Goal: Information Seeking & Learning: Learn about a topic

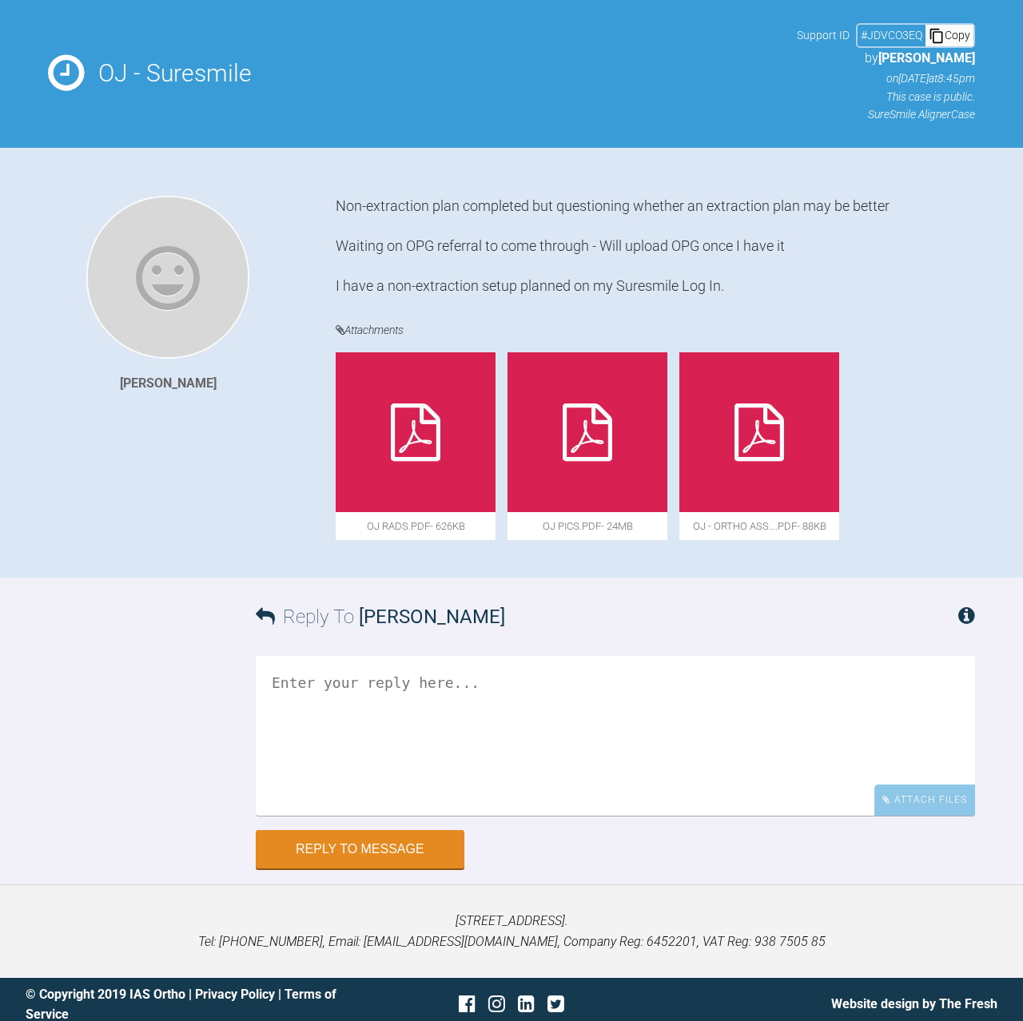
scroll to position [113, 0]
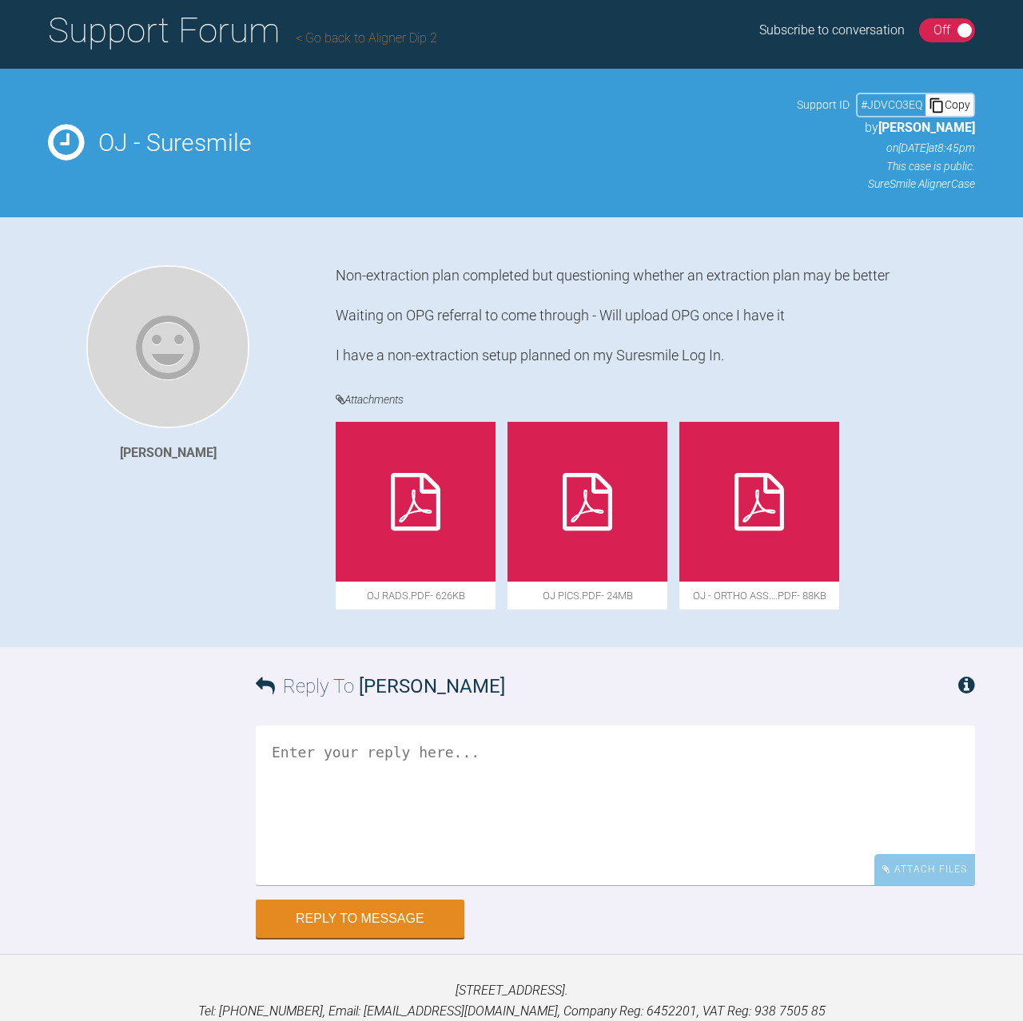
click at [755, 464] on div at bounding box center [759, 502] width 160 height 160
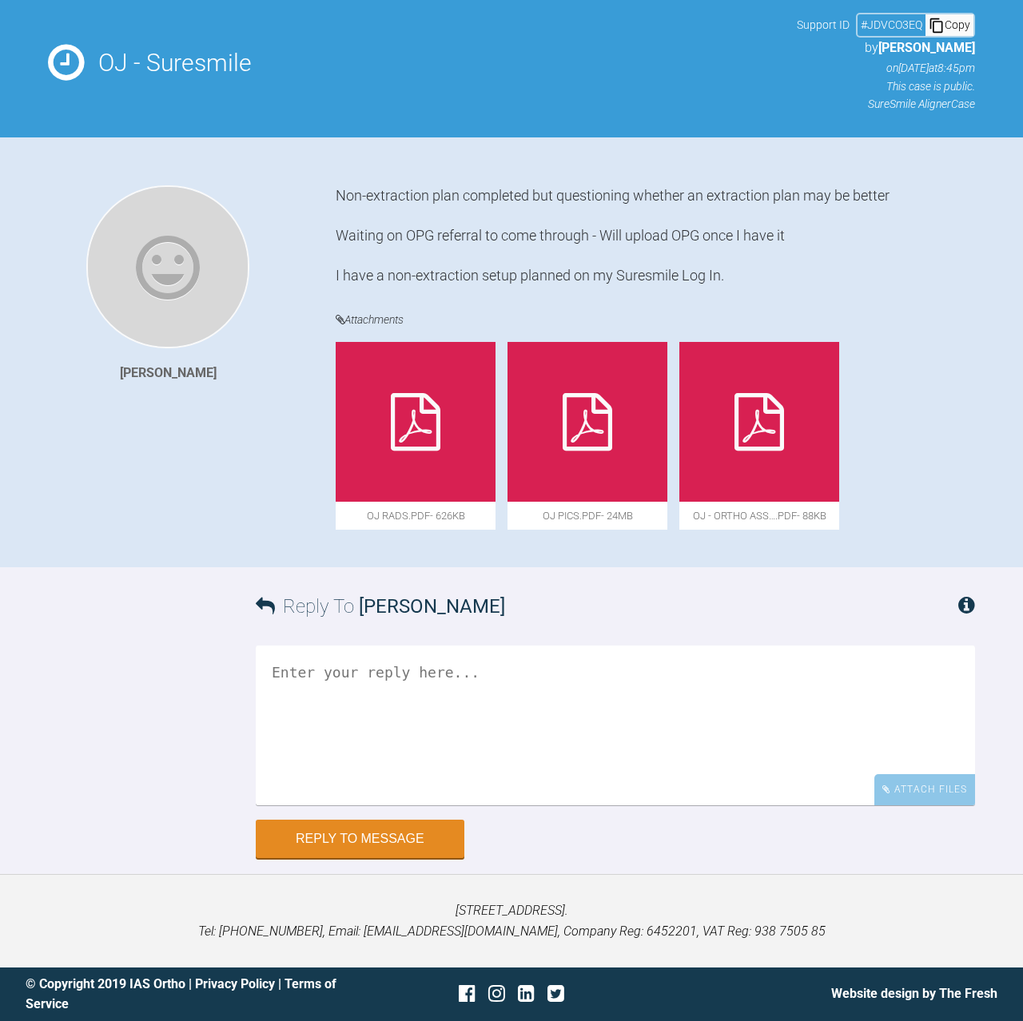
scroll to position [0, 0]
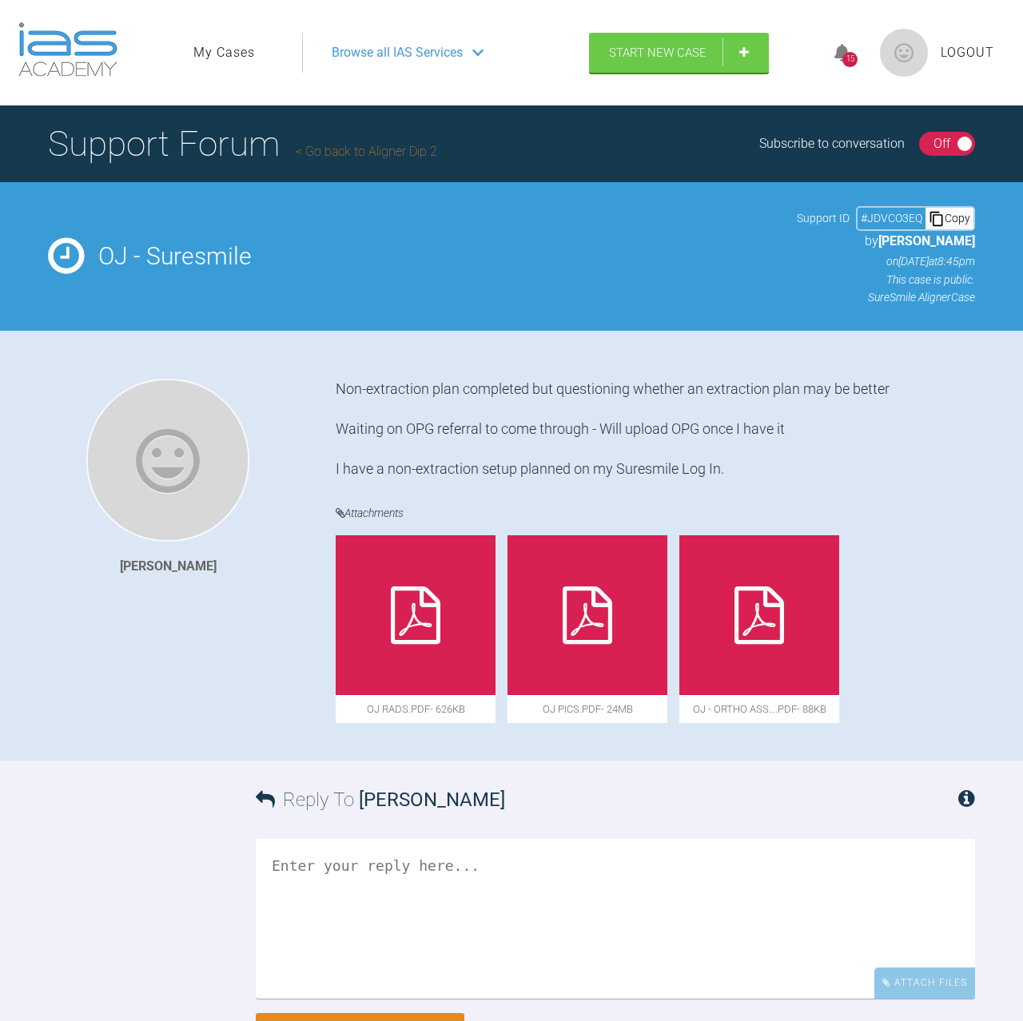
click at [379, 157] on link "Go back to Aligner Dip 2" at bounding box center [366, 151] width 141 height 15
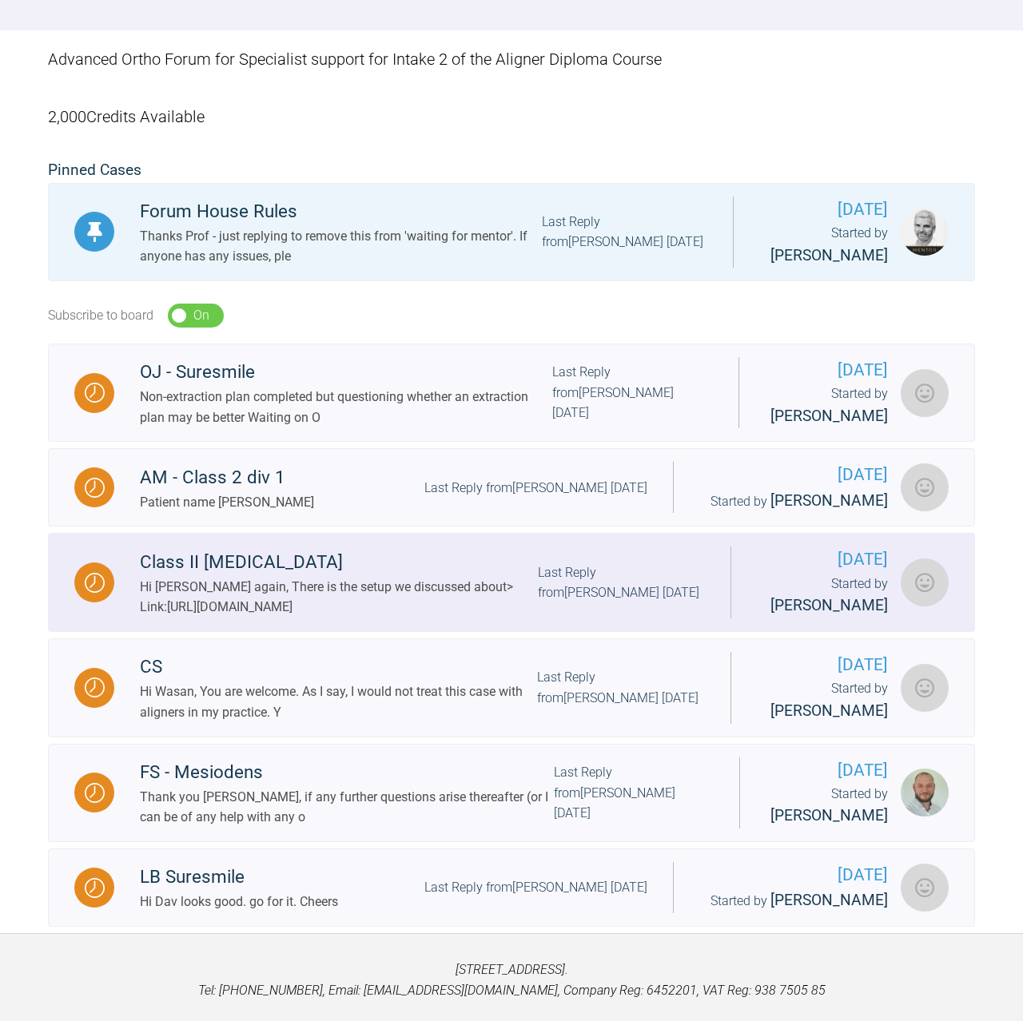
scroll to position [240, 0]
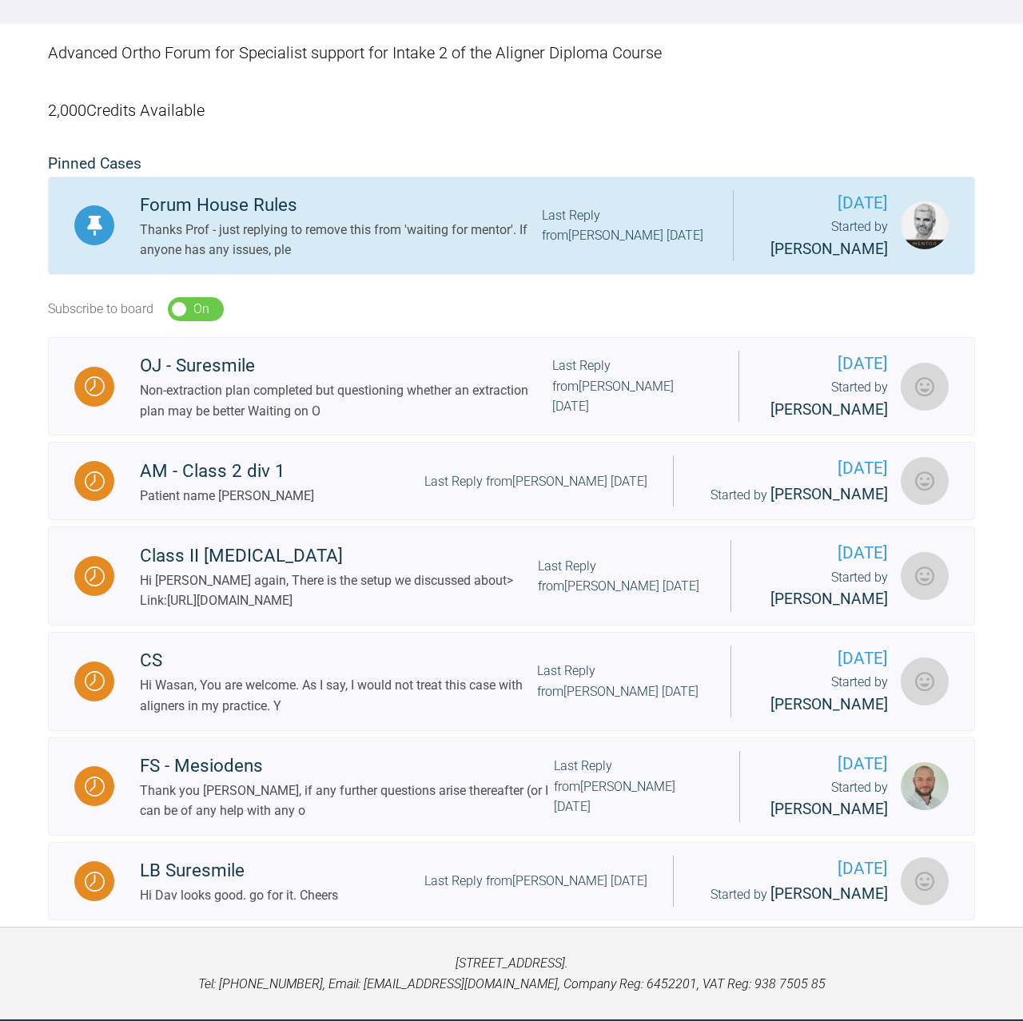
click at [289, 237] on div "Thanks Prof - just replying to remove this from 'waiting for mentor'. If anyone…" at bounding box center [341, 240] width 402 height 41
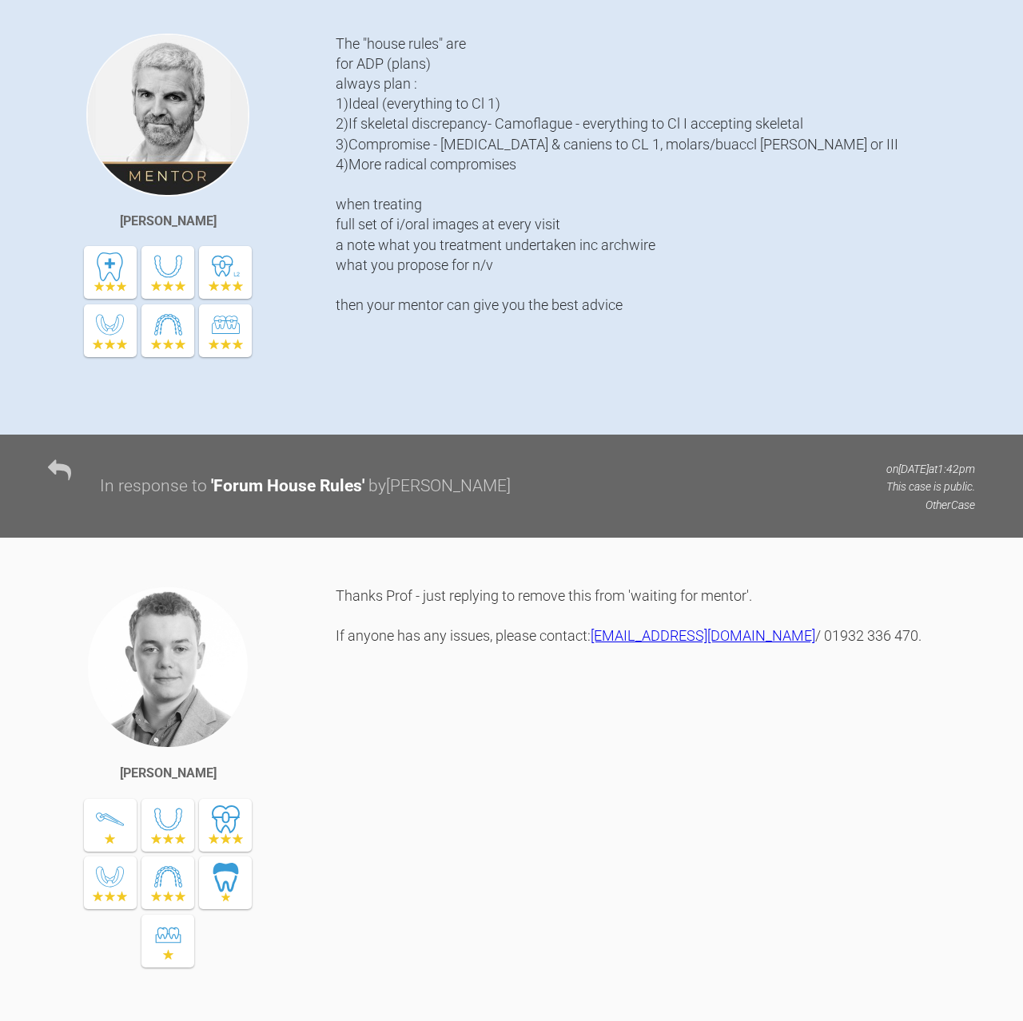
scroll to position [344, 0]
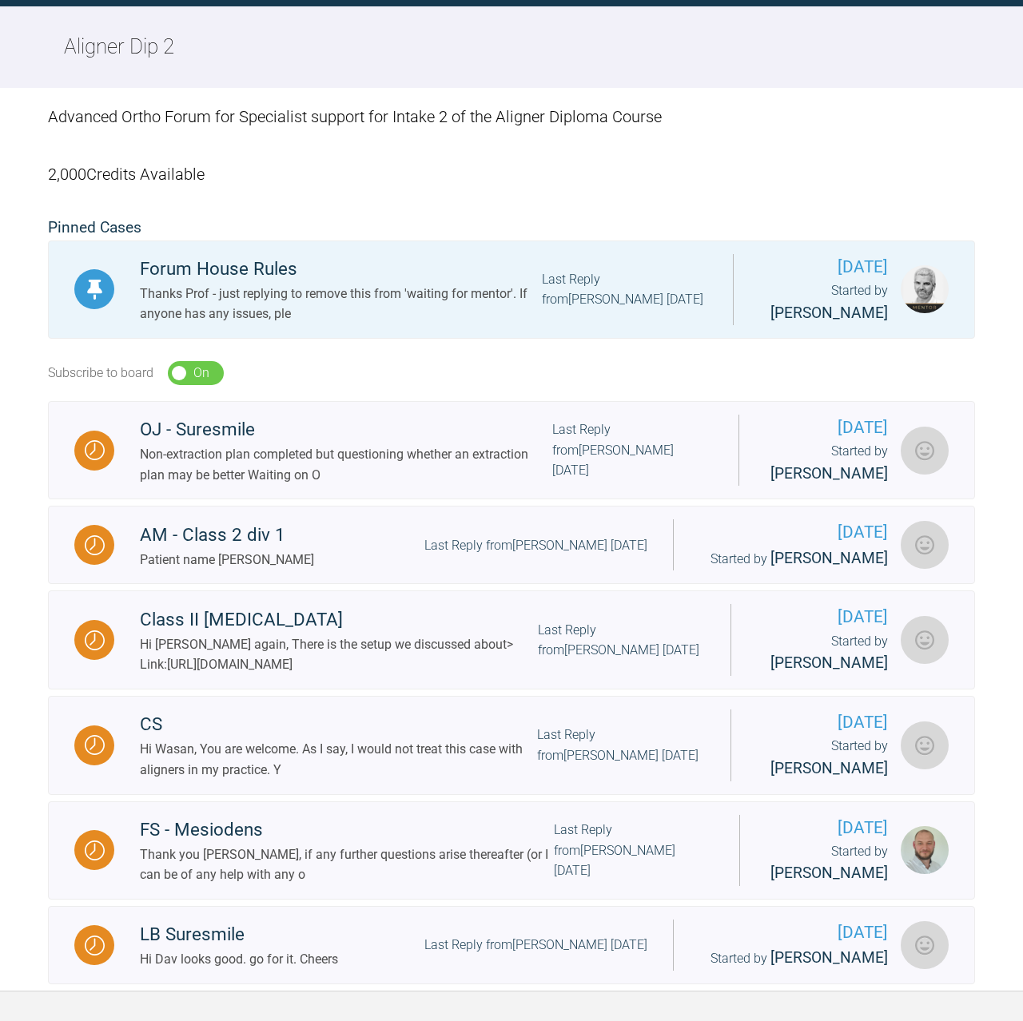
scroll to position [329, 0]
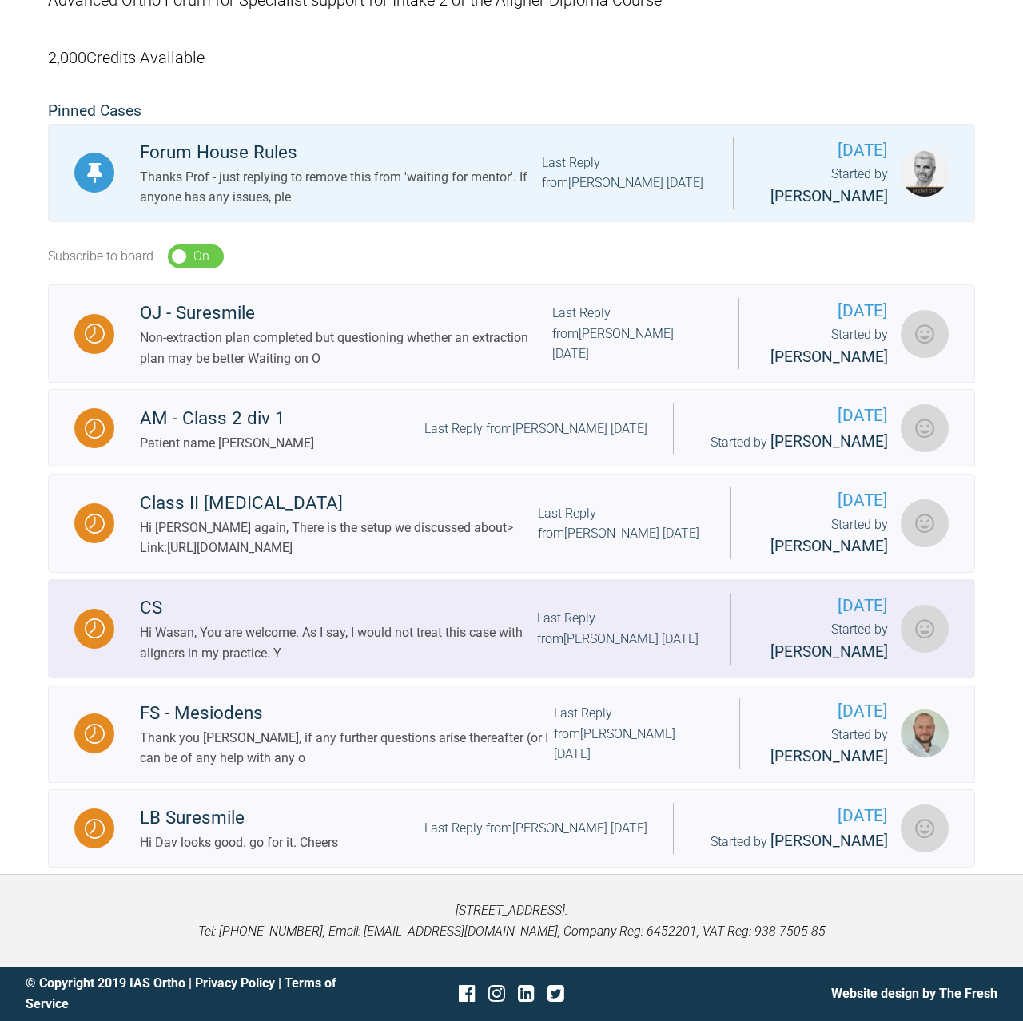
click at [400, 622] on div "Hi Wasan, You are welcome. As I say, I would not treat this case with aligners …" at bounding box center [338, 642] width 397 height 41
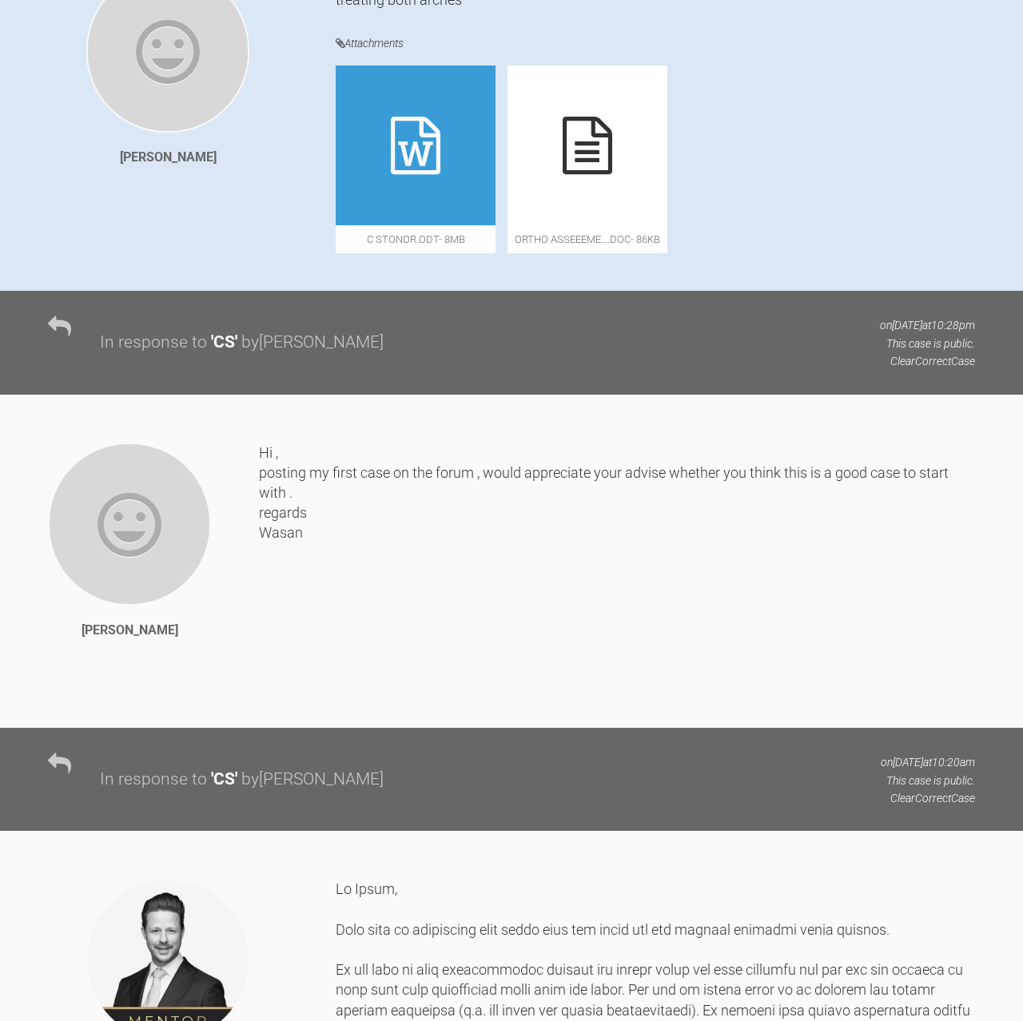
scroll to position [89, 0]
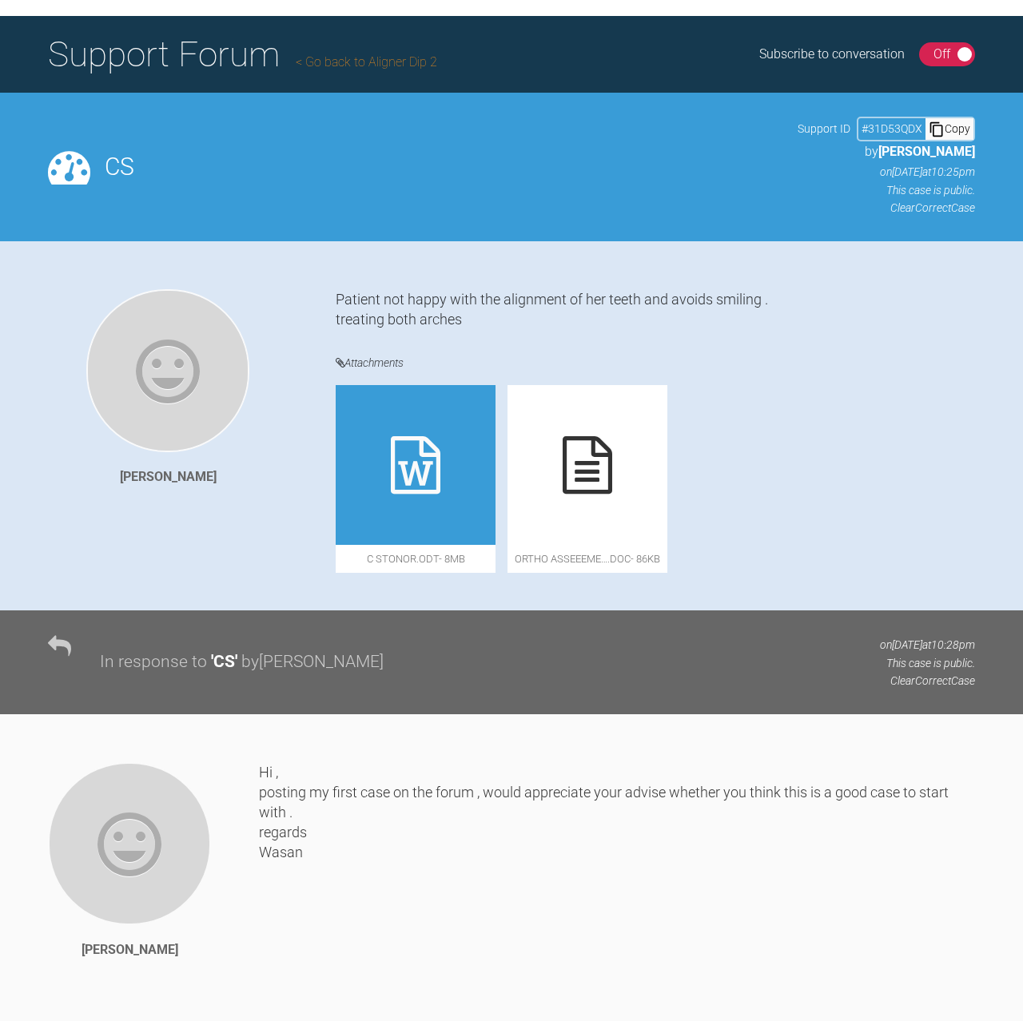
click at [387, 460] on div at bounding box center [416, 465] width 160 height 160
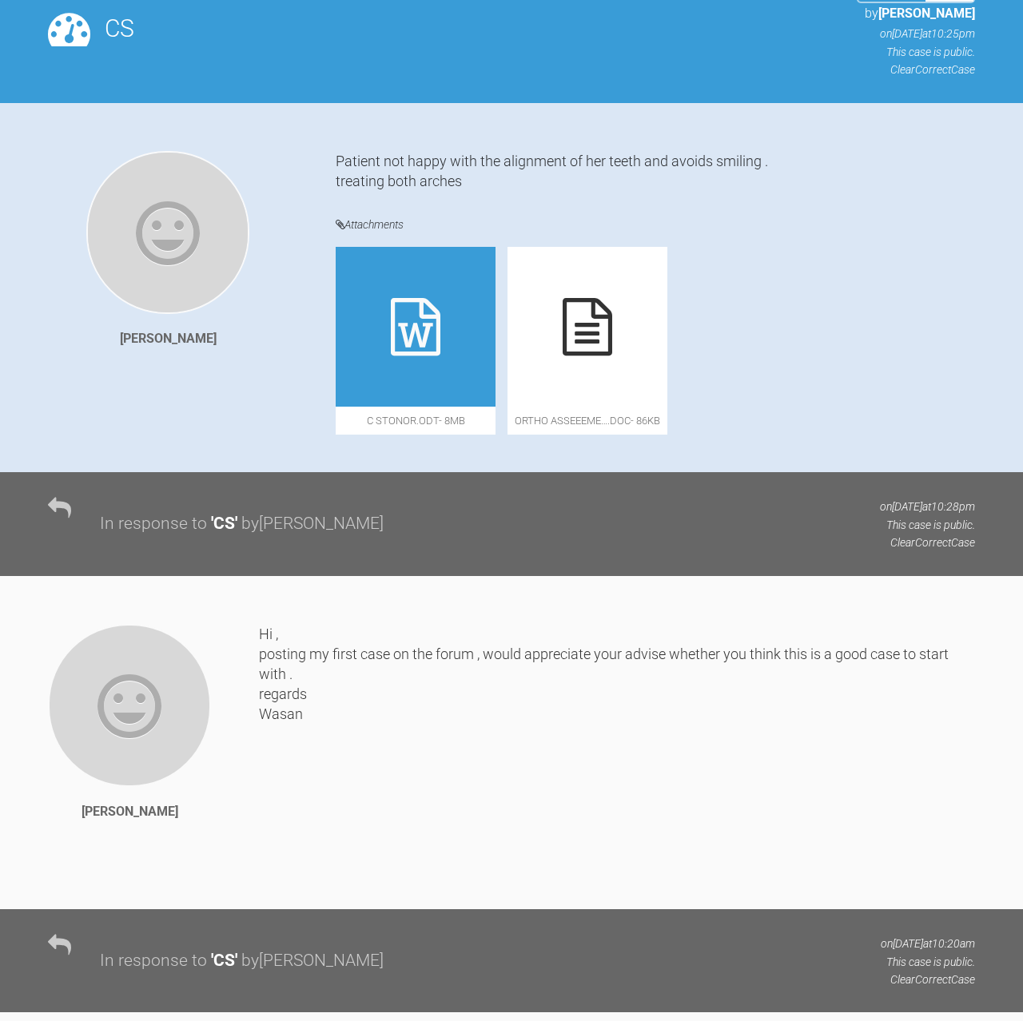
scroll to position [0, 0]
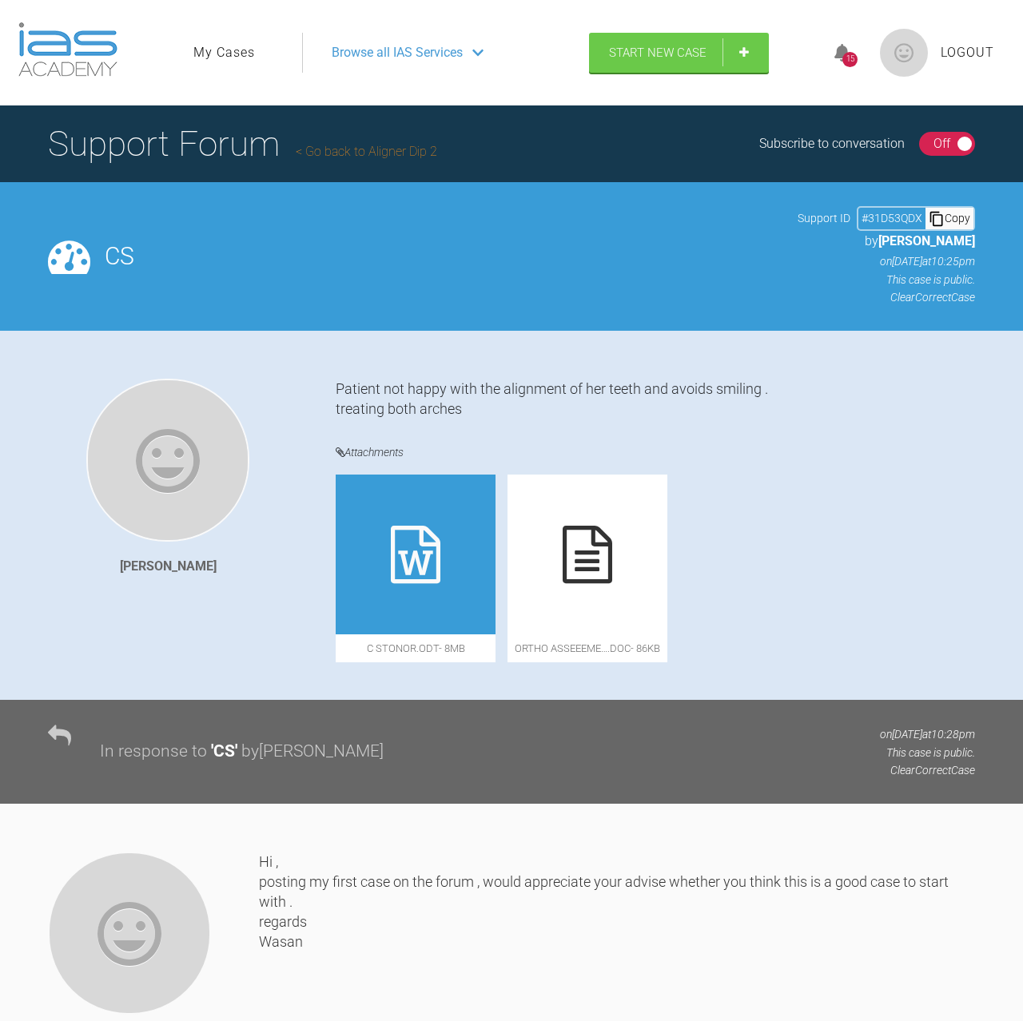
click at [379, 150] on link "Go back to Aligner Dip 2" at bounding box center [366, 151] width 141 height 15
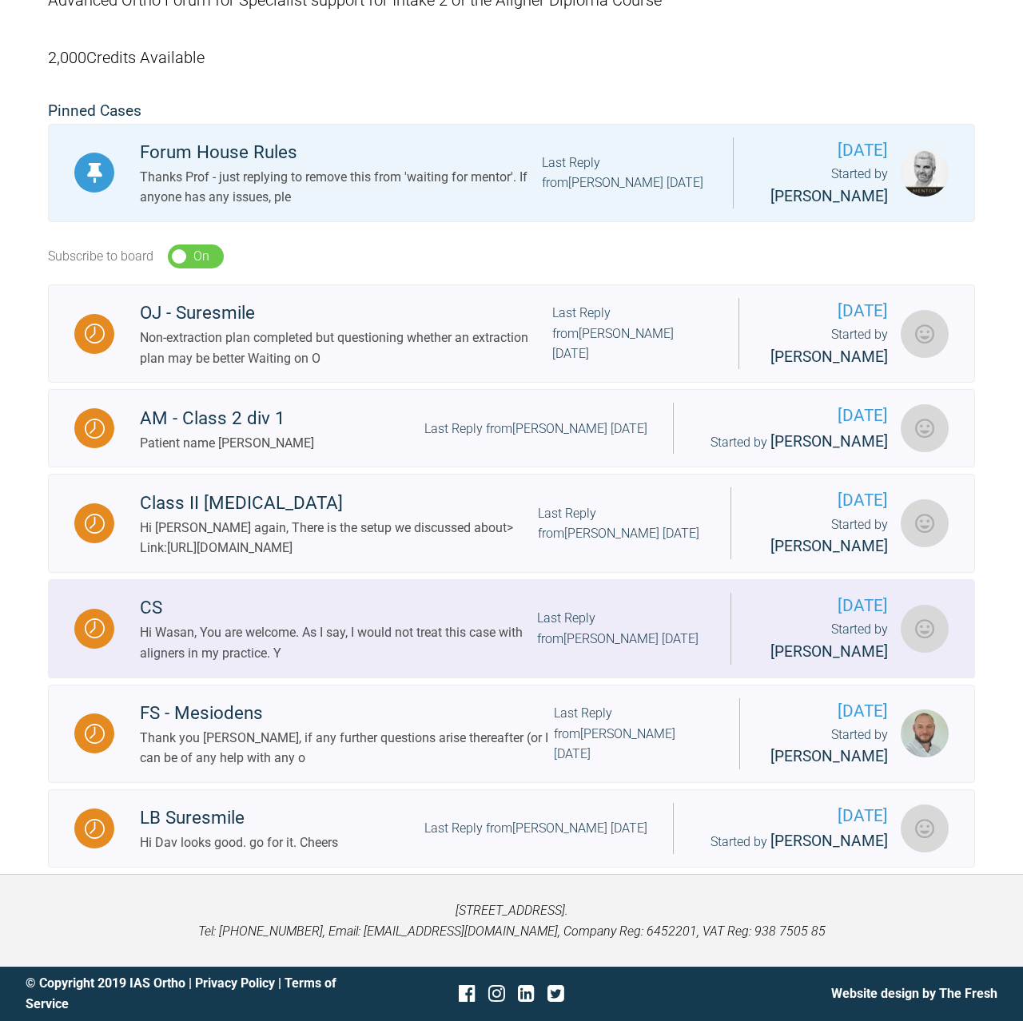
scroll to position [329, 0]
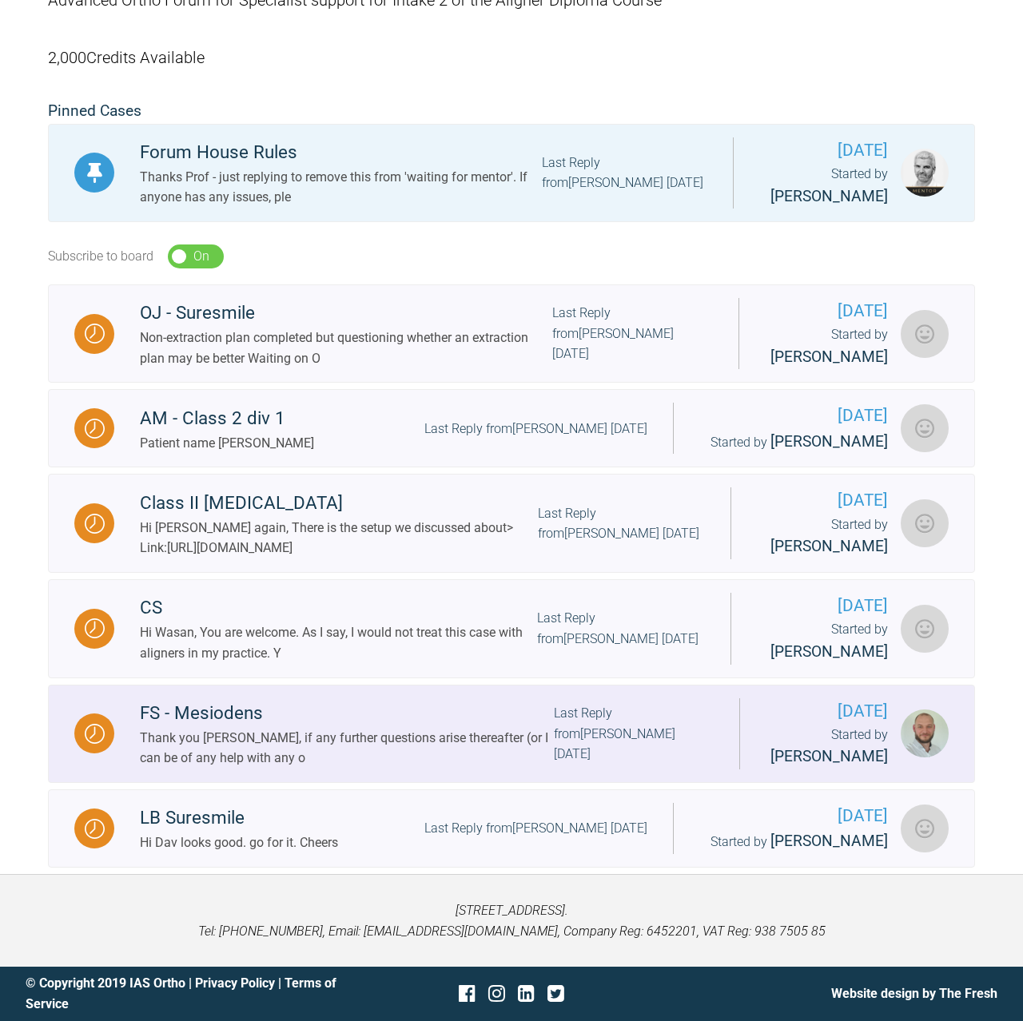
click at [224, 703] on div "FS - Mesiodens" at bounding box center [347, 713] width 414 height 29
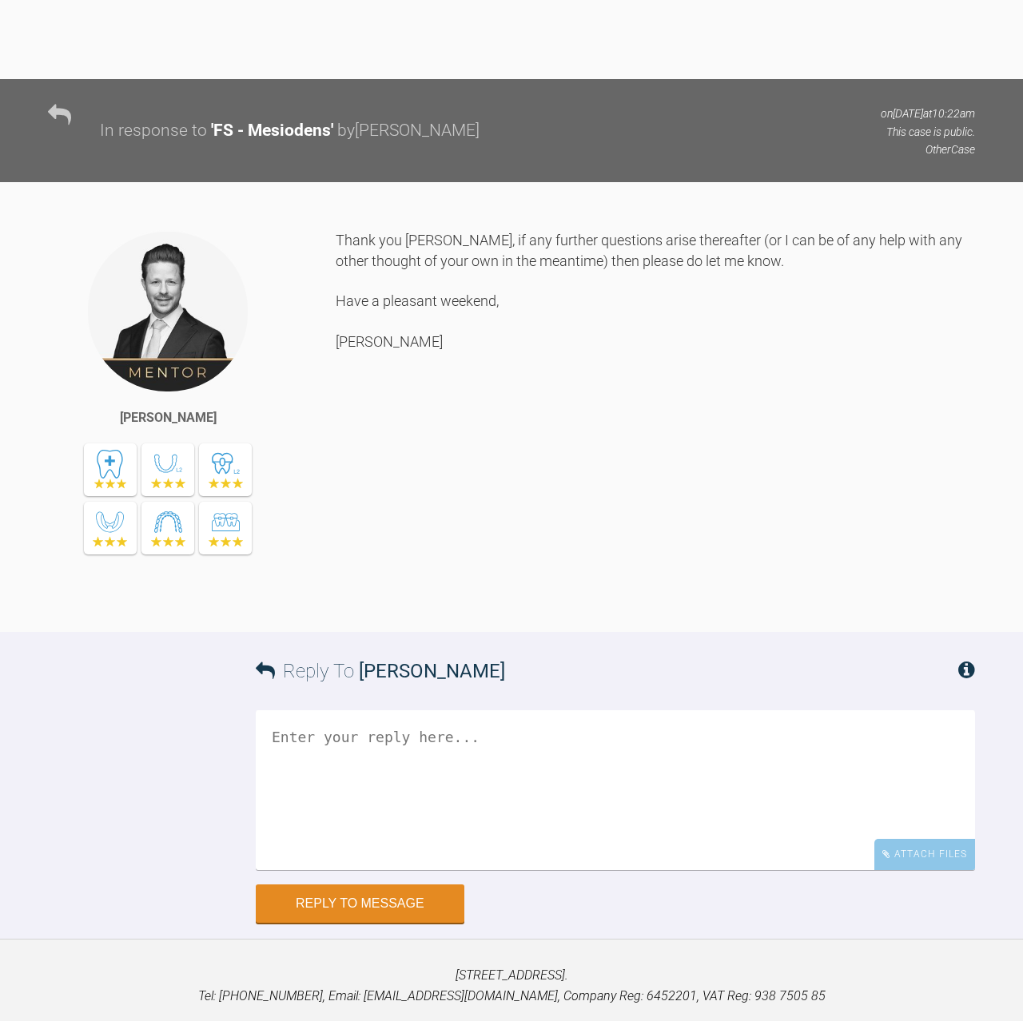
scroll to position [2806, 0]
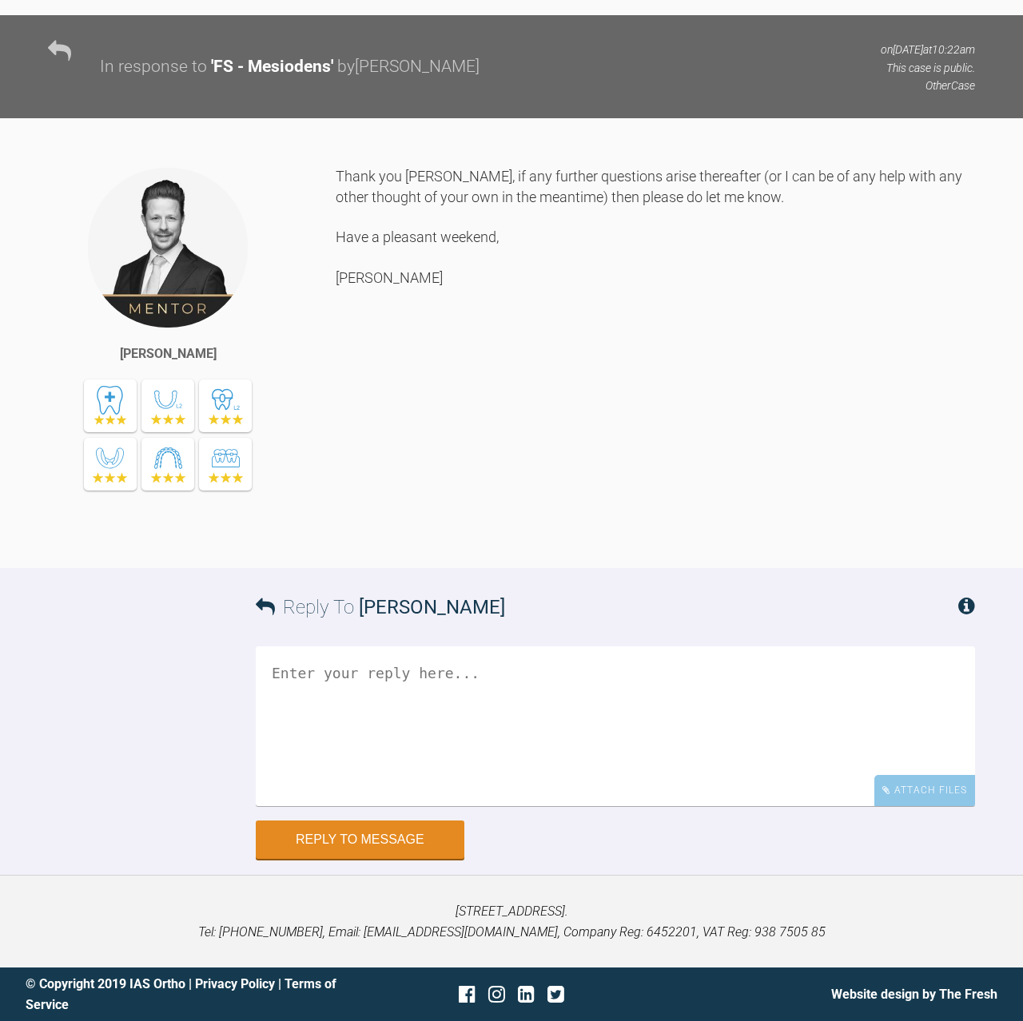
drag, startPoint x: 117, startPoint y: 489, endPoint x: 228, endPoint y: 497, distance: 110.5
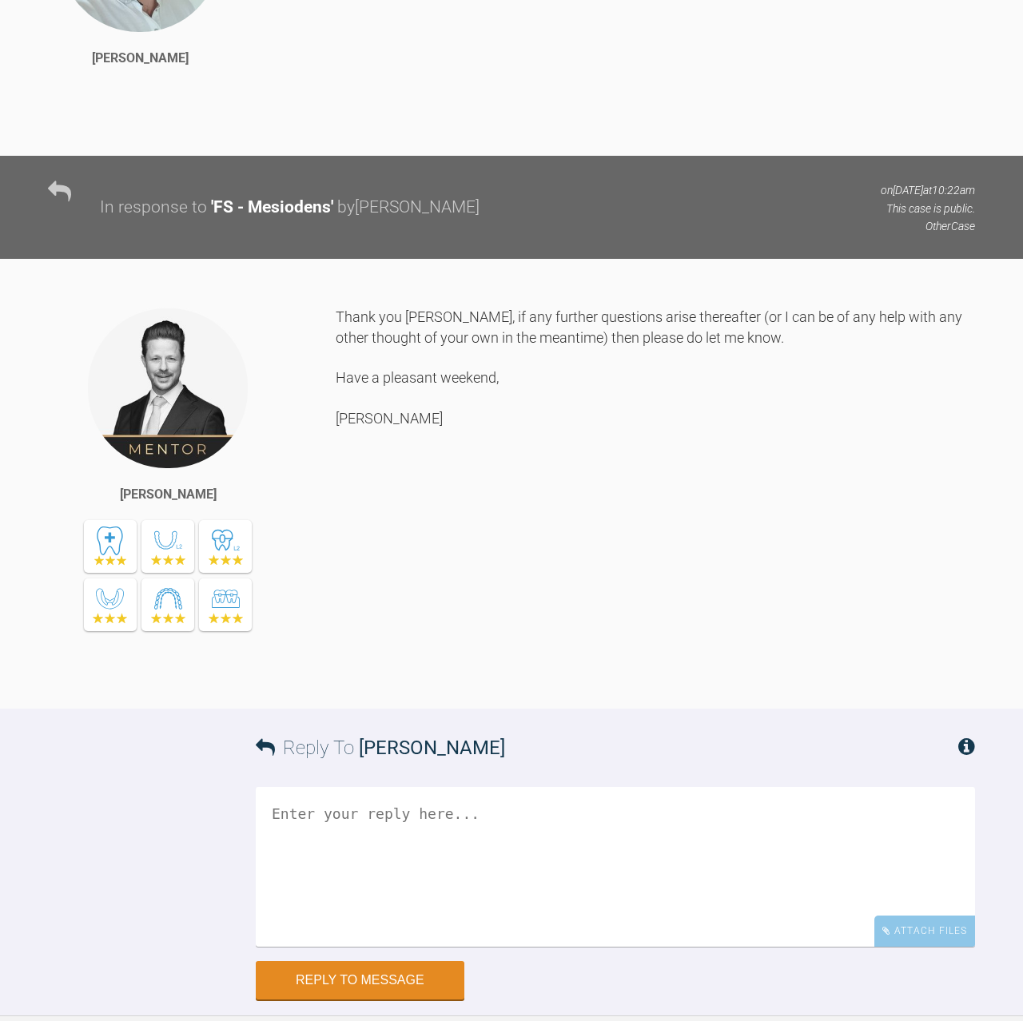
scroll to position [2406, 0]
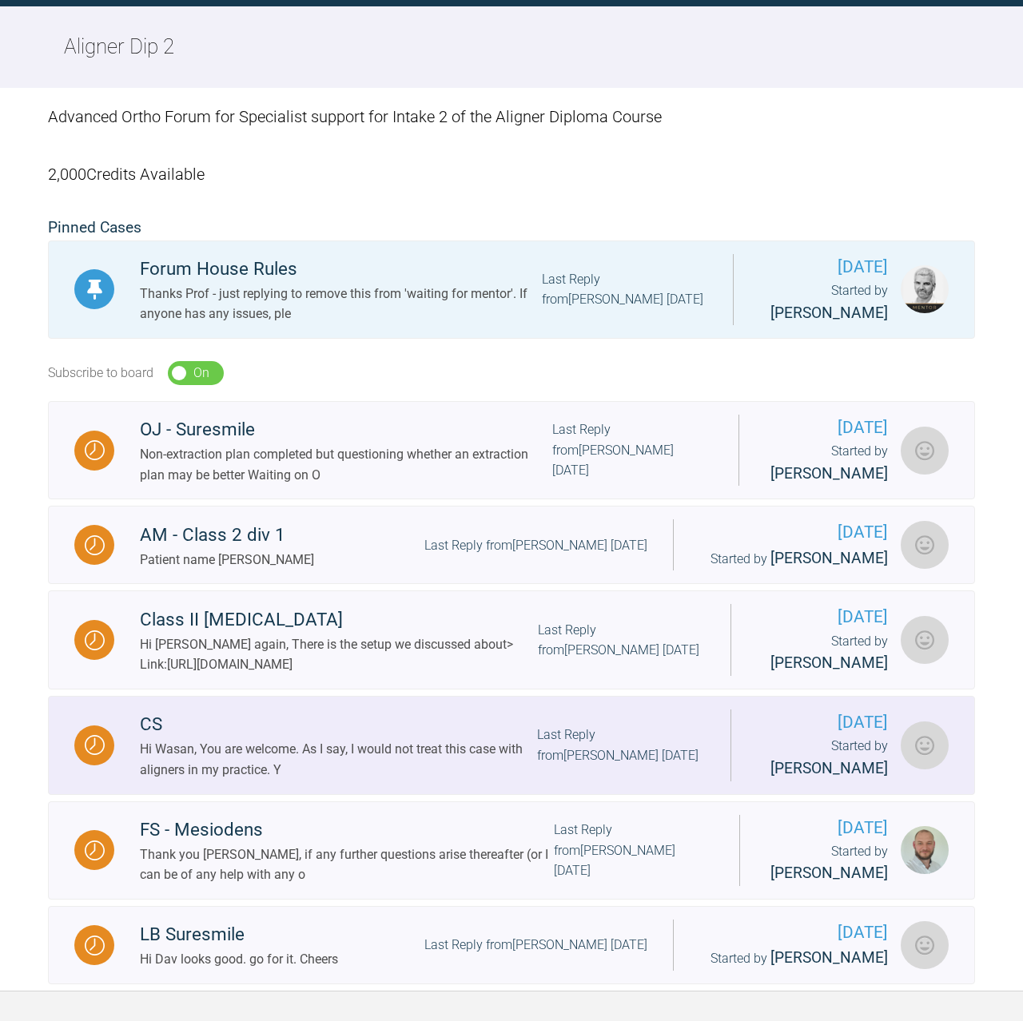
scroll to position [329, 0]
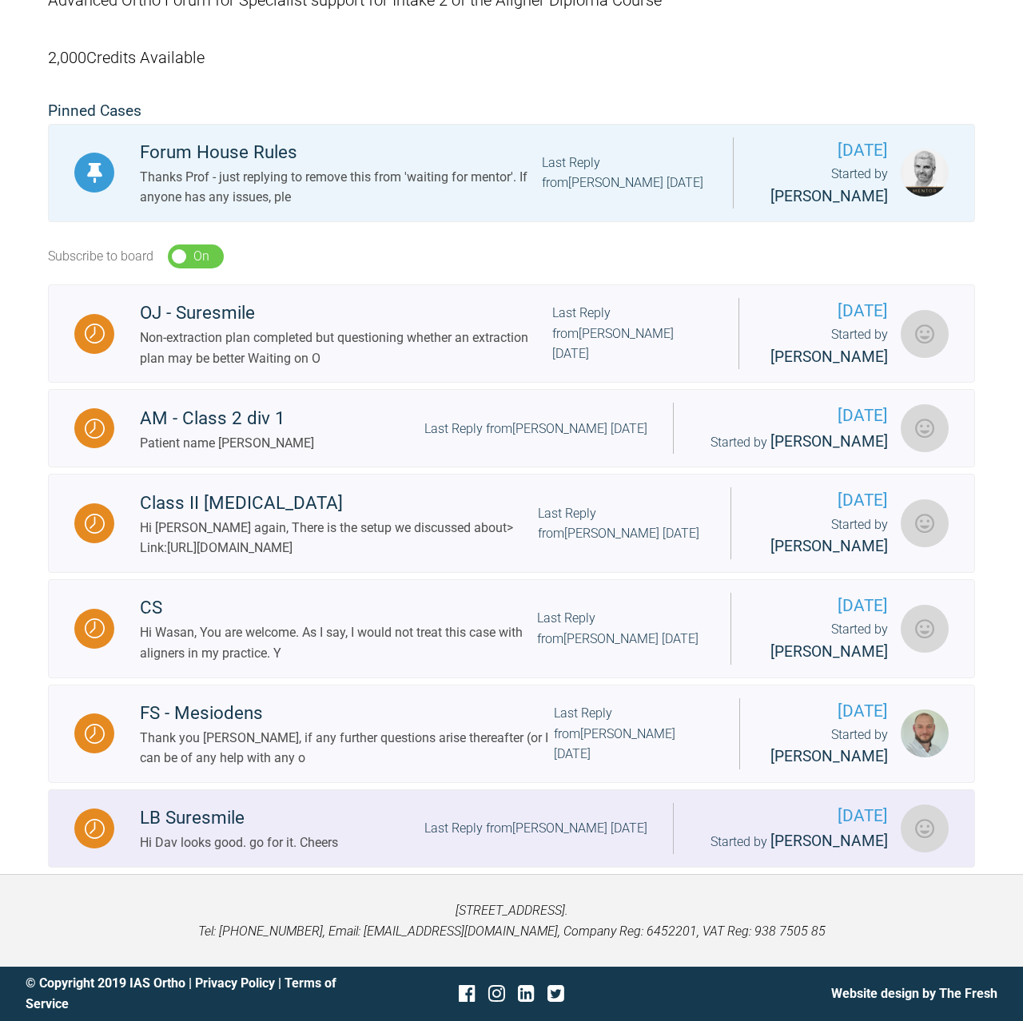
click at [189, 825] on div "LB Suresmile" at bounding box center [239, 818] width 198 height 29
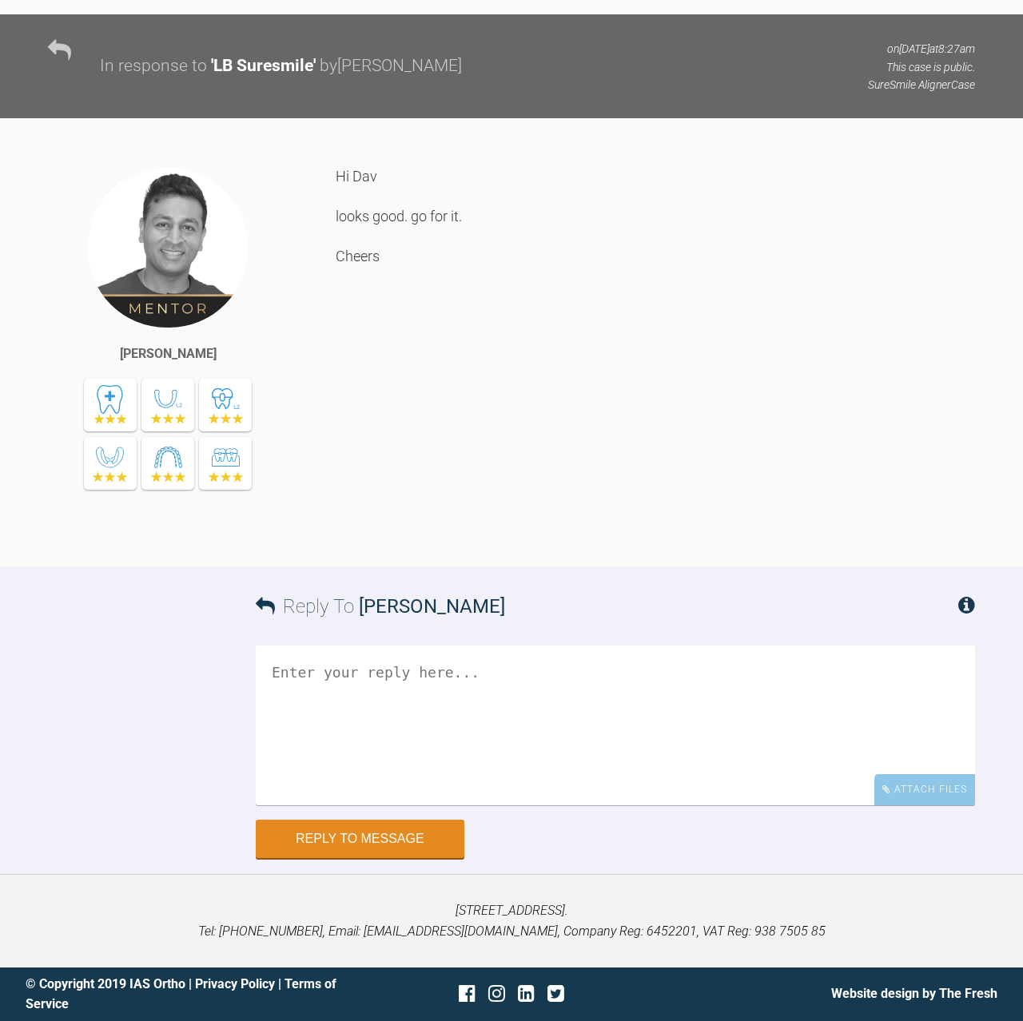
scroll to position [7598, 0]
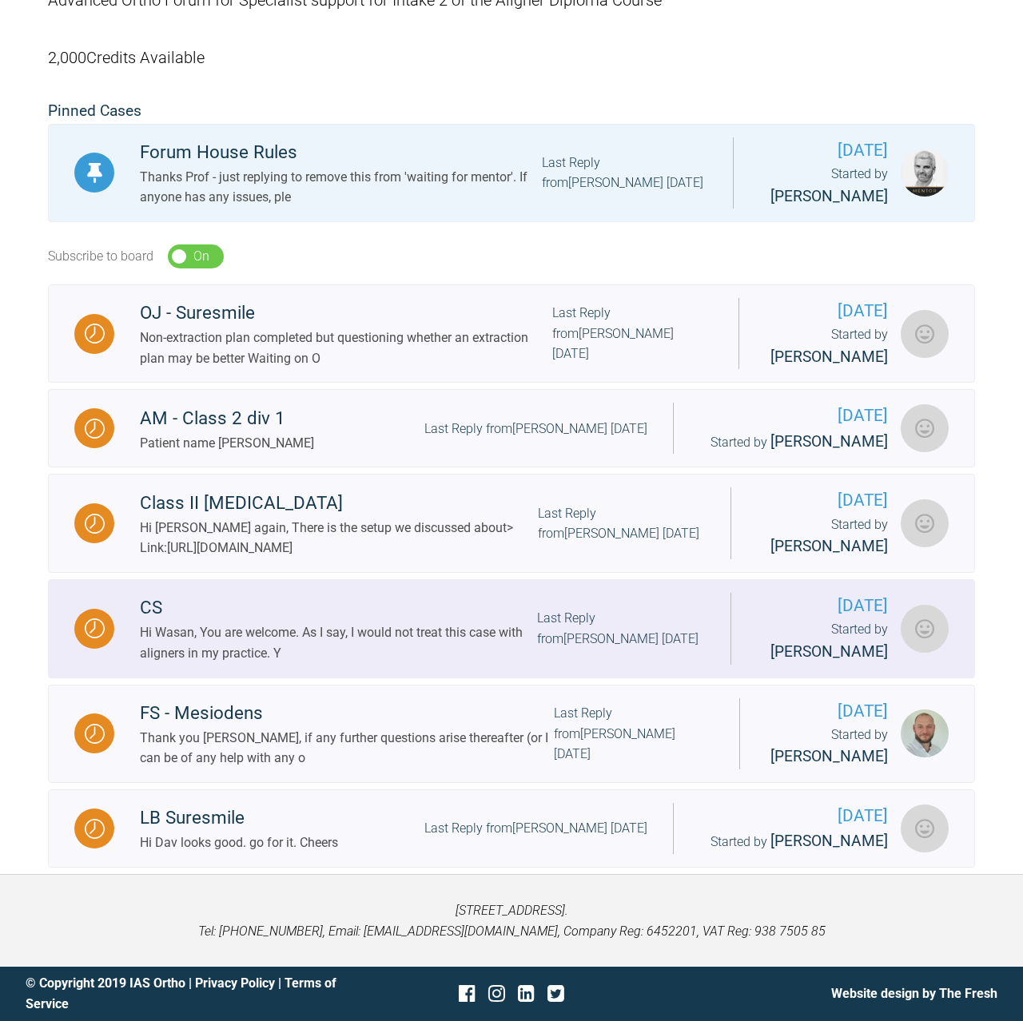
scroll to position [329, 0]
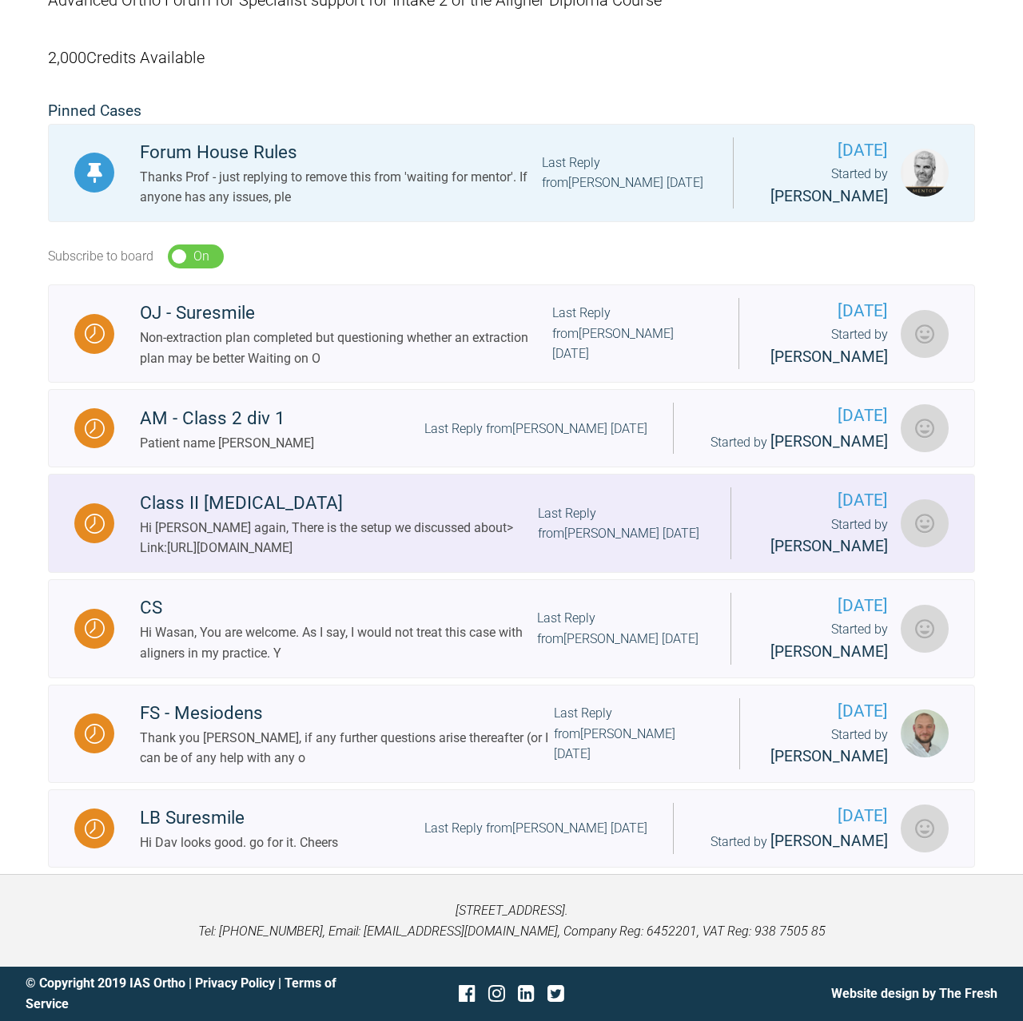
click at [193, 489] on div "Class II [MEDICAL_DATA]" at bounding box center [339, 503] width 398 height 29
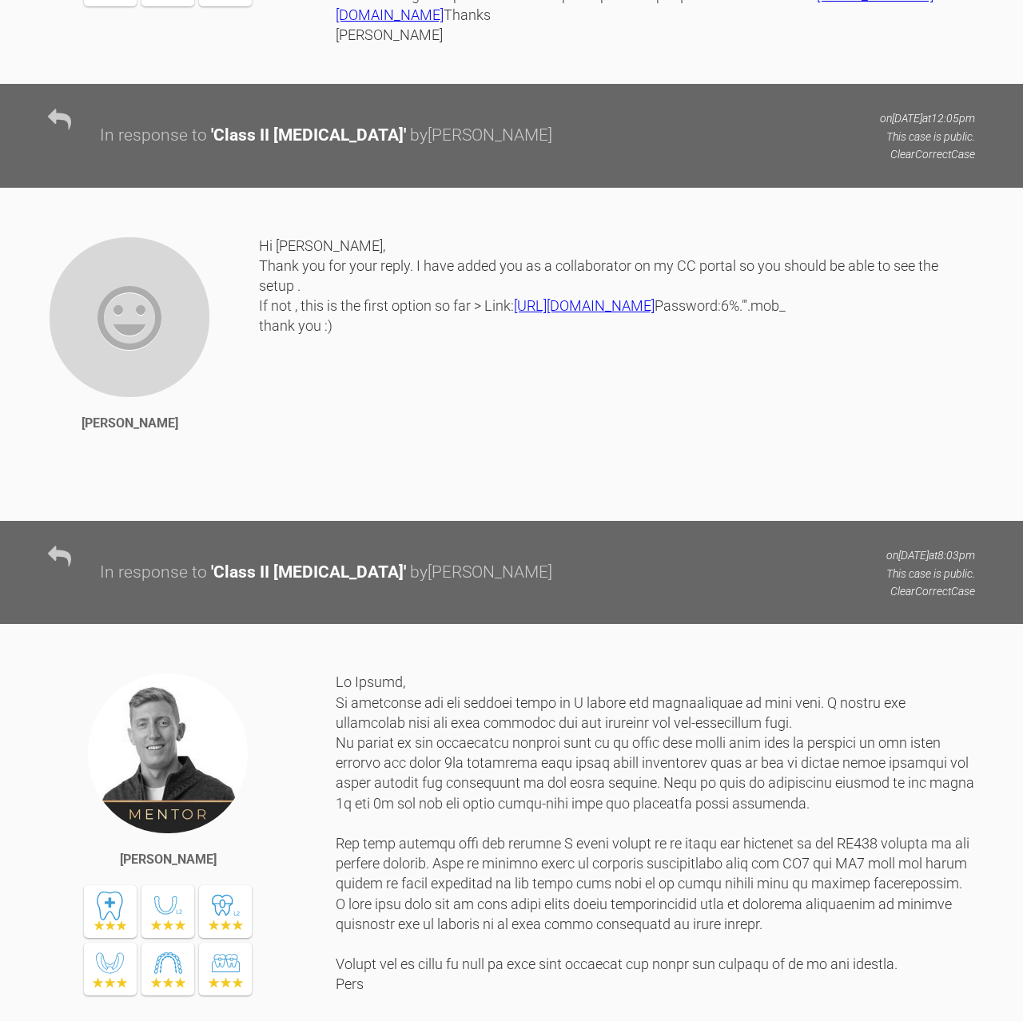
scroll to position [5113, 0]
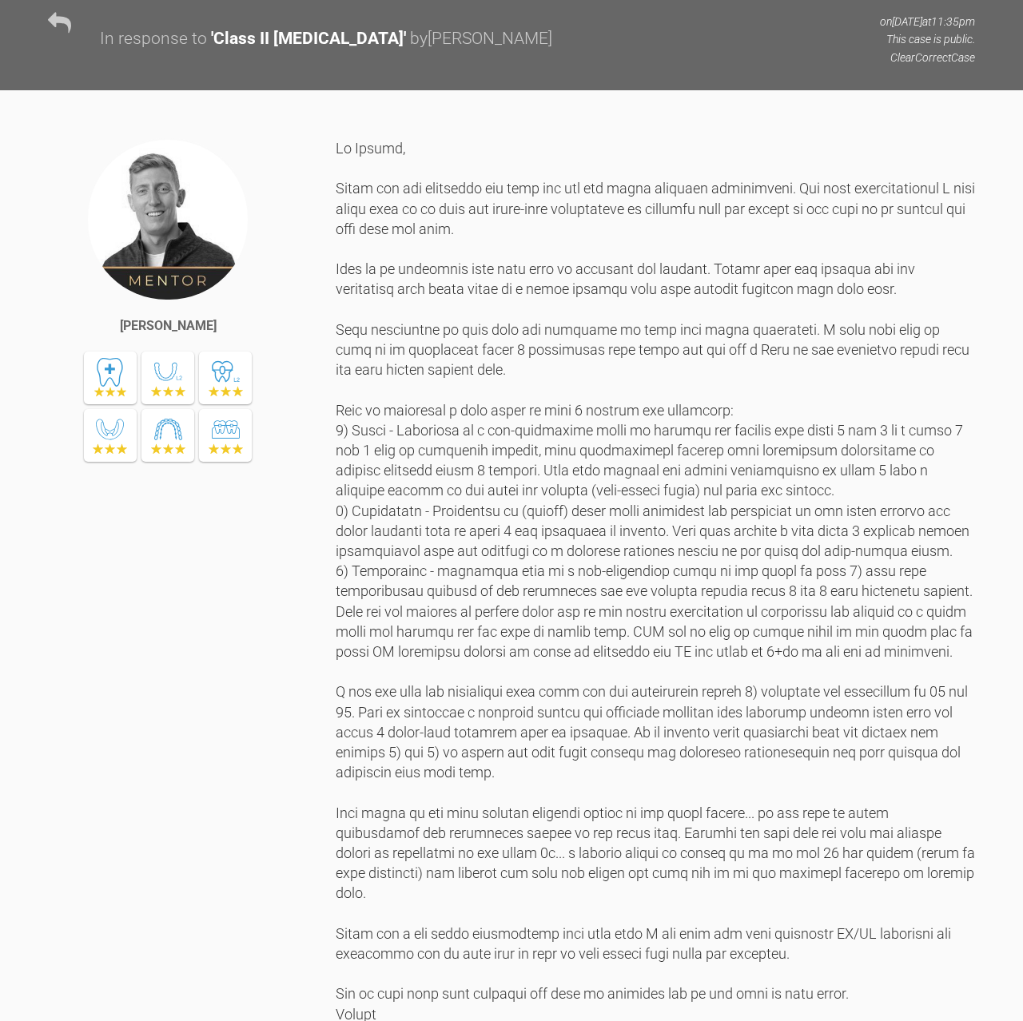
scroll to position [2991, 0]
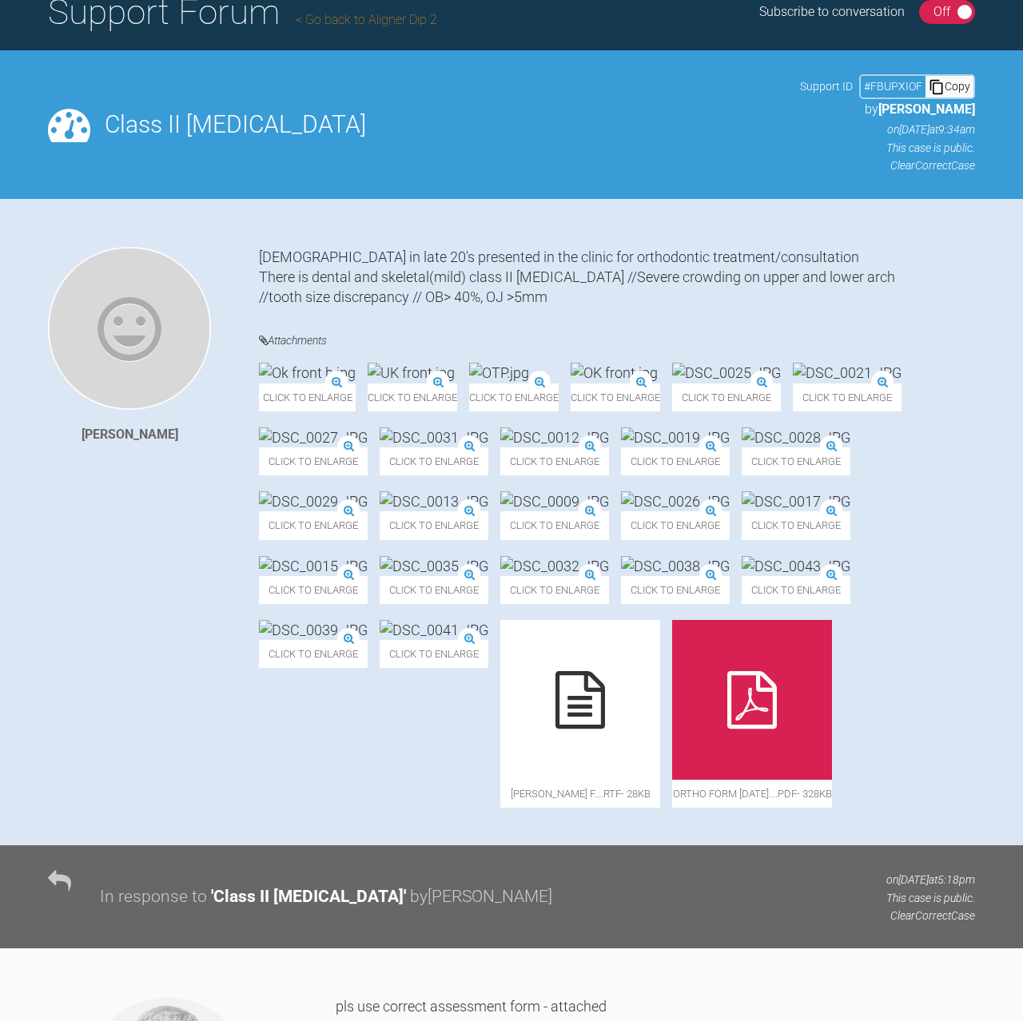
scroll to position [115, 0]
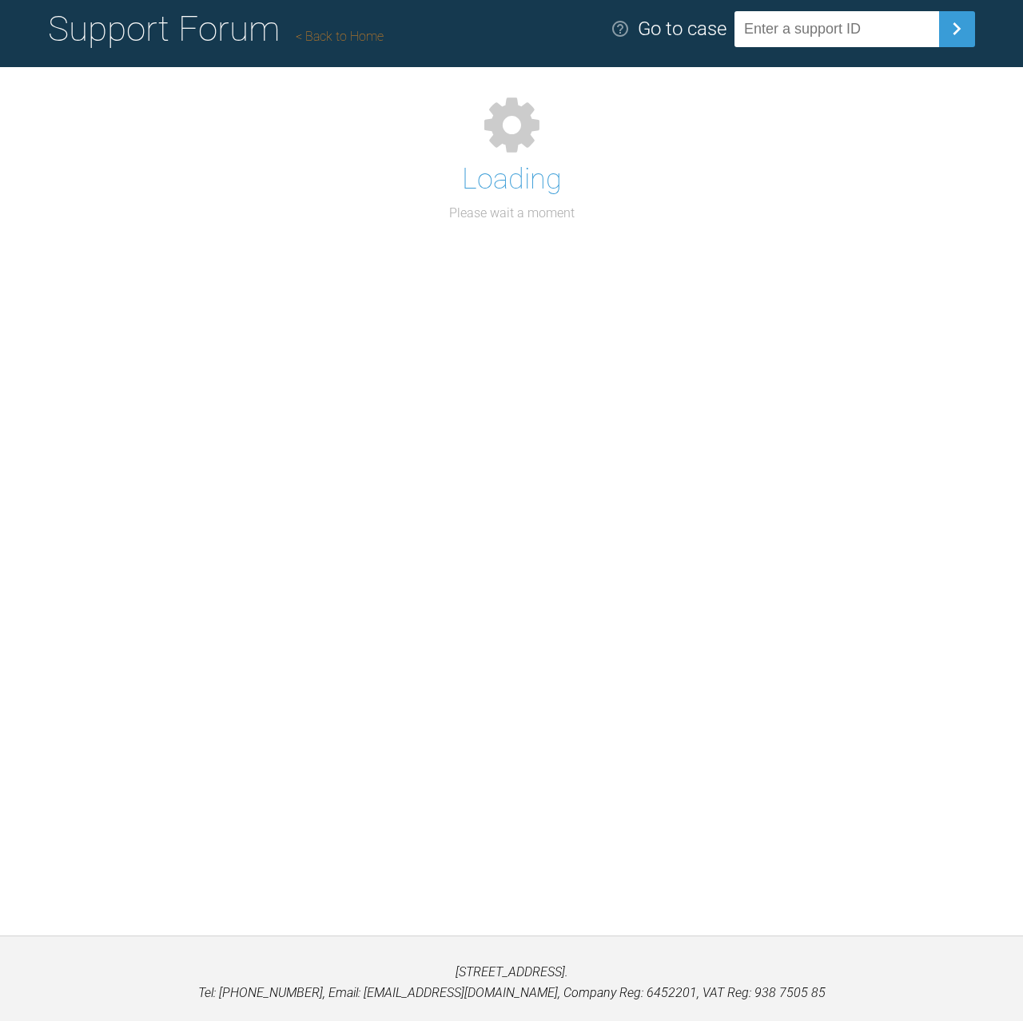
scroll to position [176, 0]
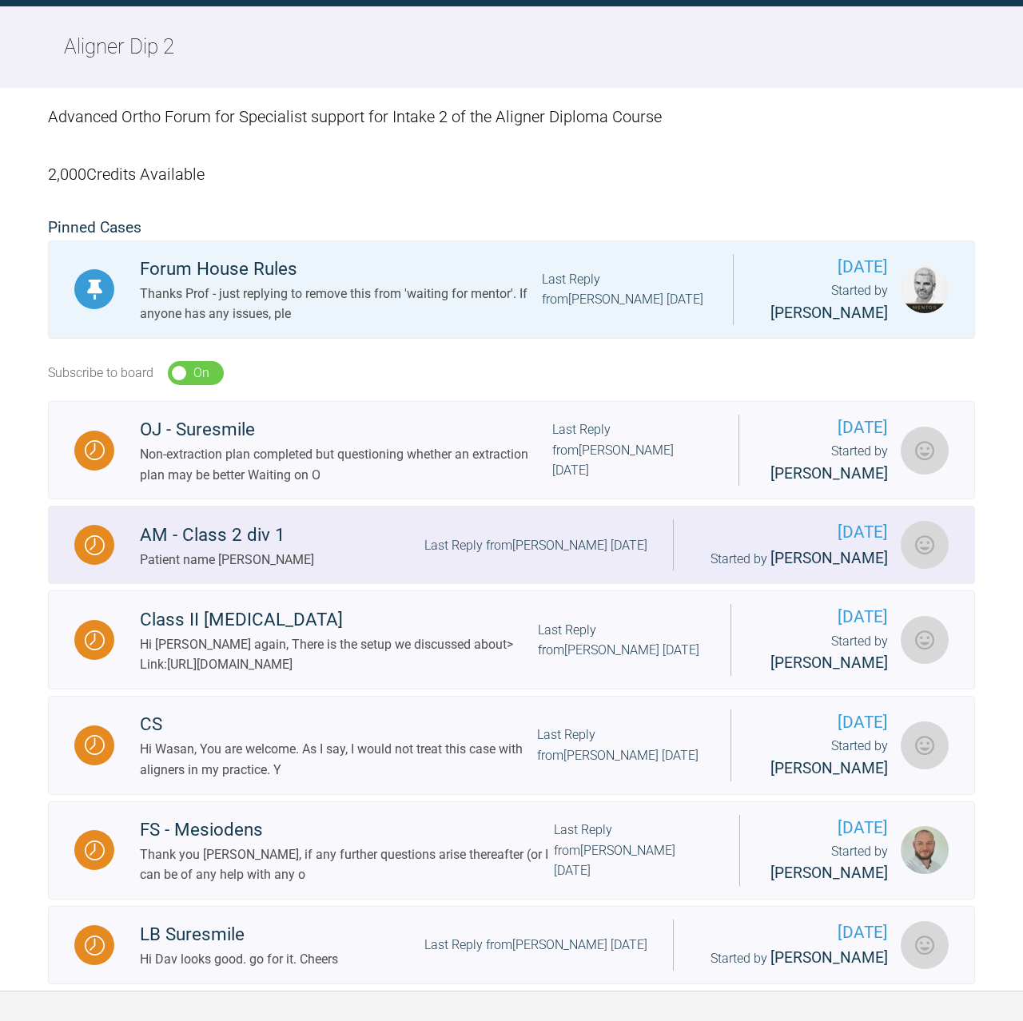
click at [221, 528] on div "AM - Class 2 div 1" at bounding box center [227, 535] width 174 height 29
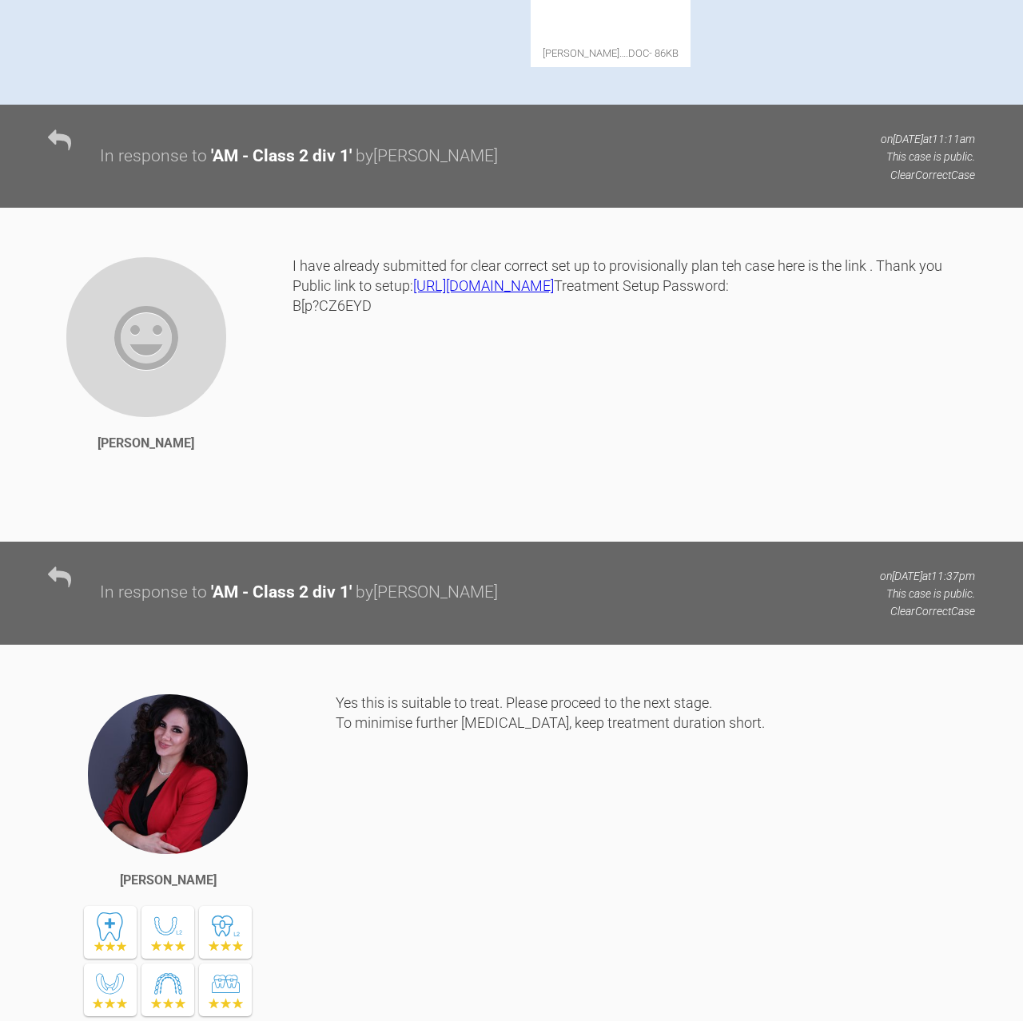
scroll to position [1081, 0]
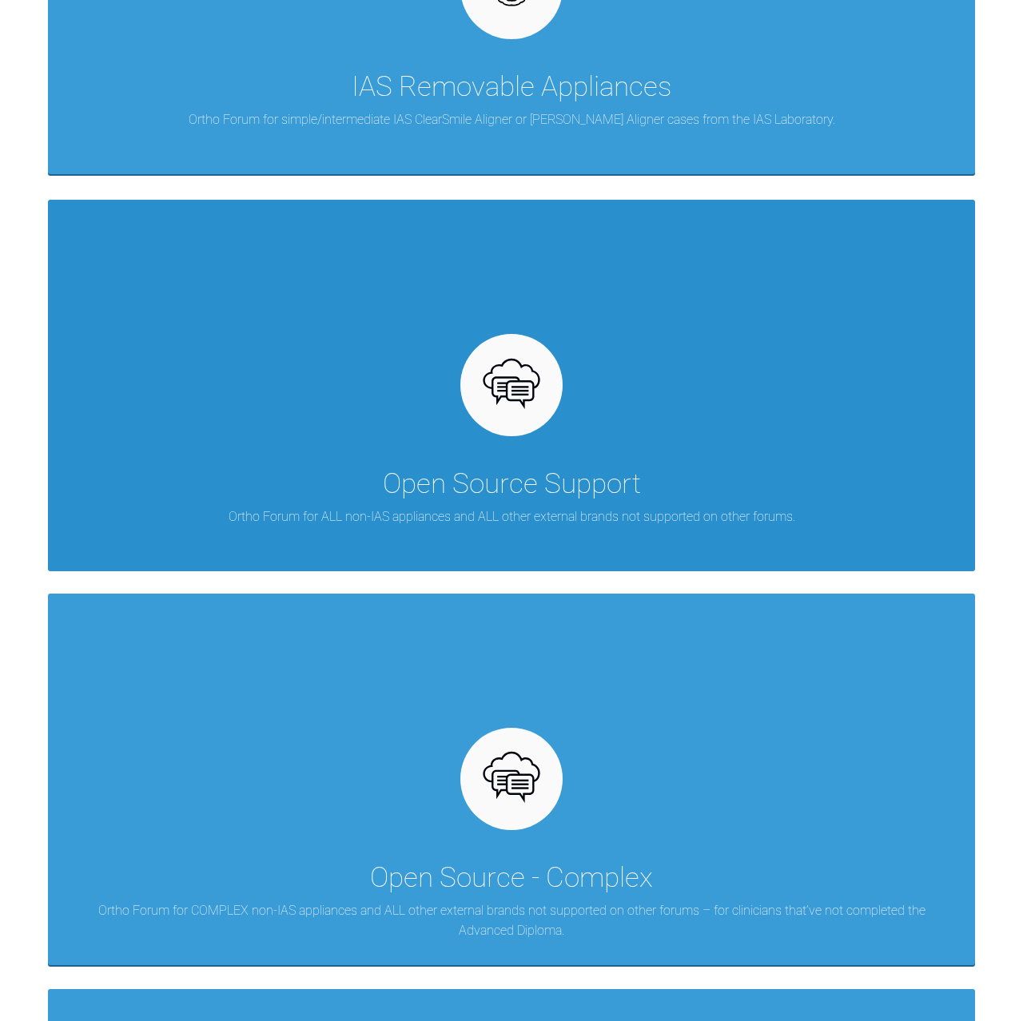
click at [489, 355] on img at bounding box center [512, 386] width 62 height 62
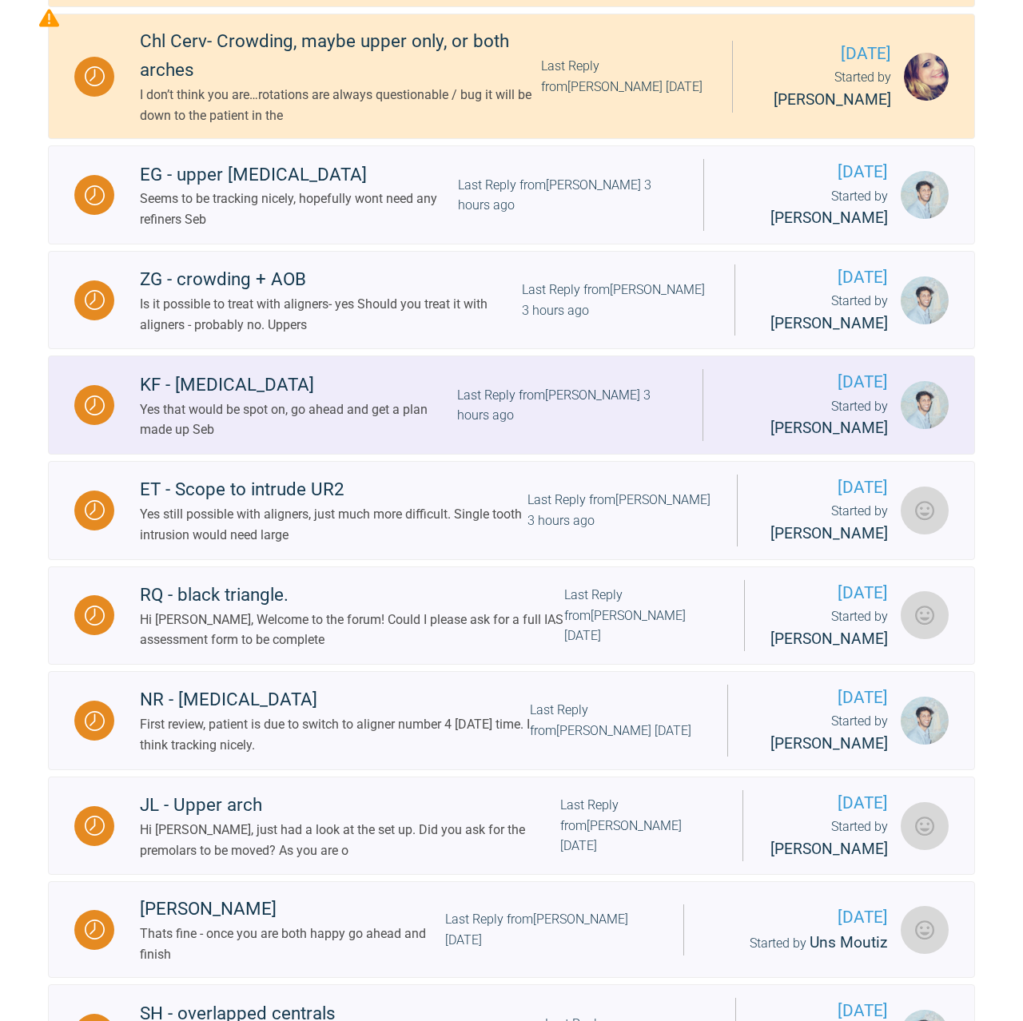
scroll to position [639, 0]
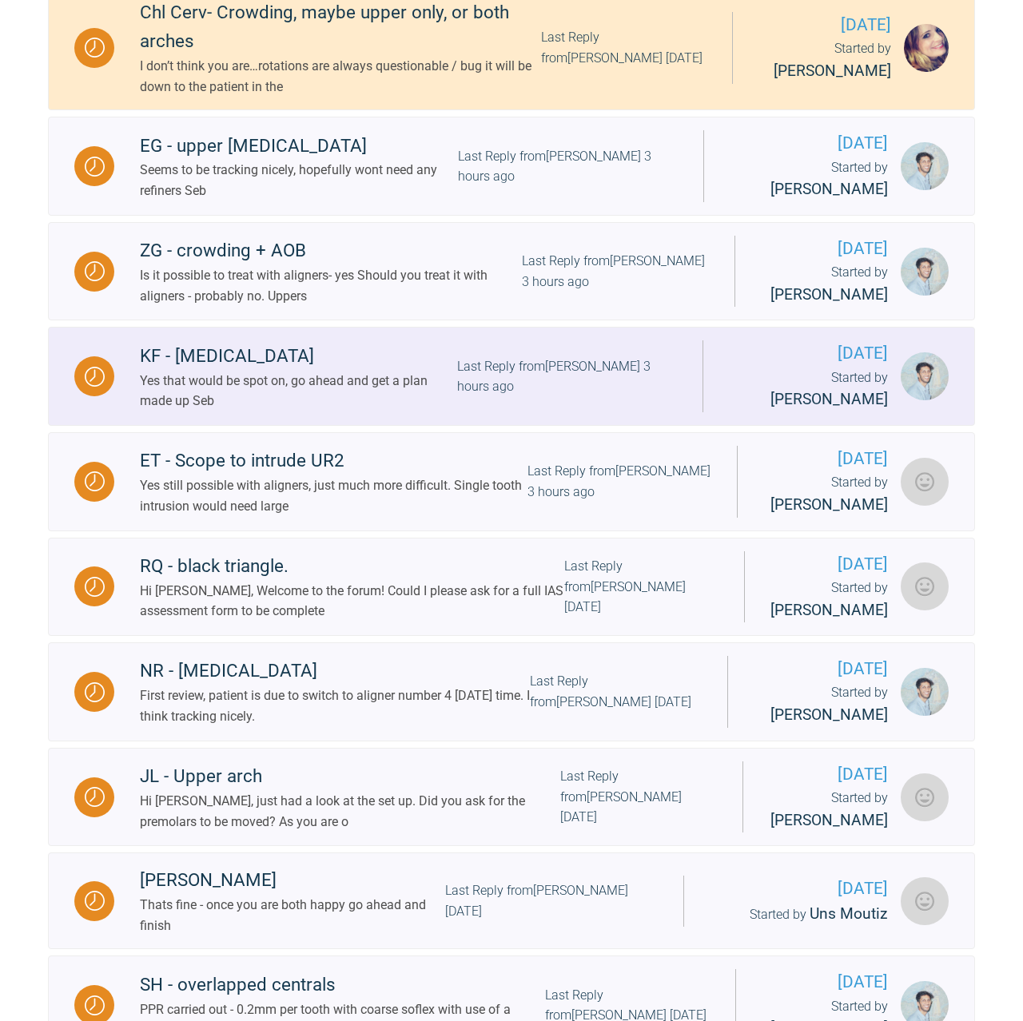
click at [919, 381] on img at bounding box center [924, 376] width 48 height 48
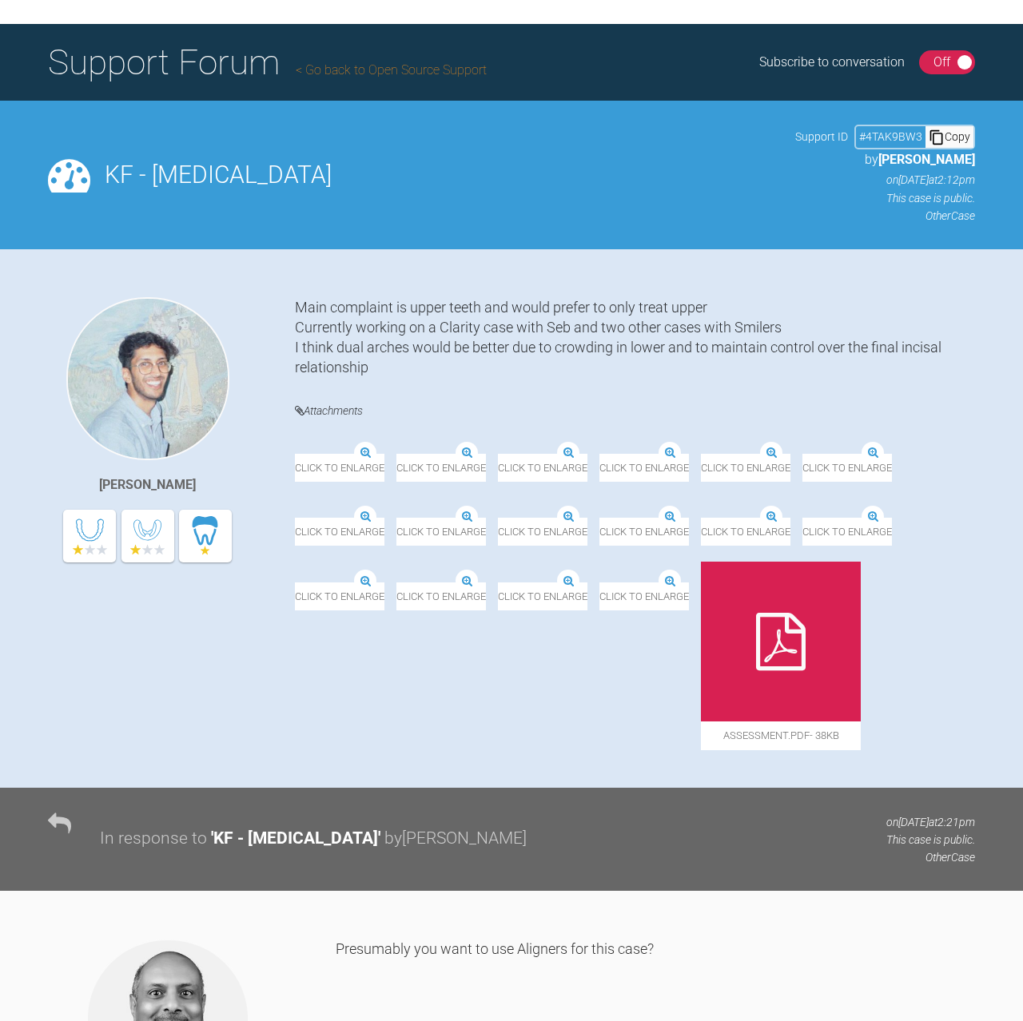
scroll to position [80, 0]
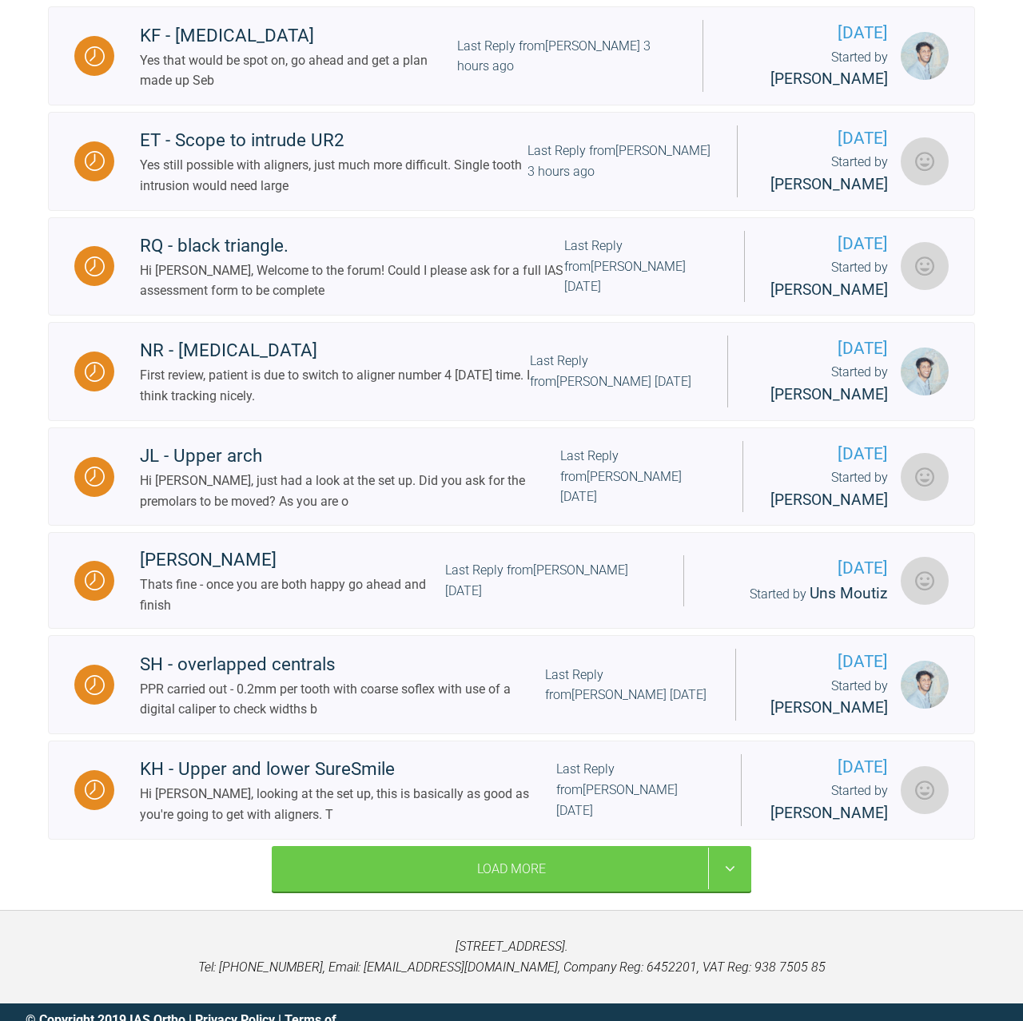
scroll to position [1022, 0]
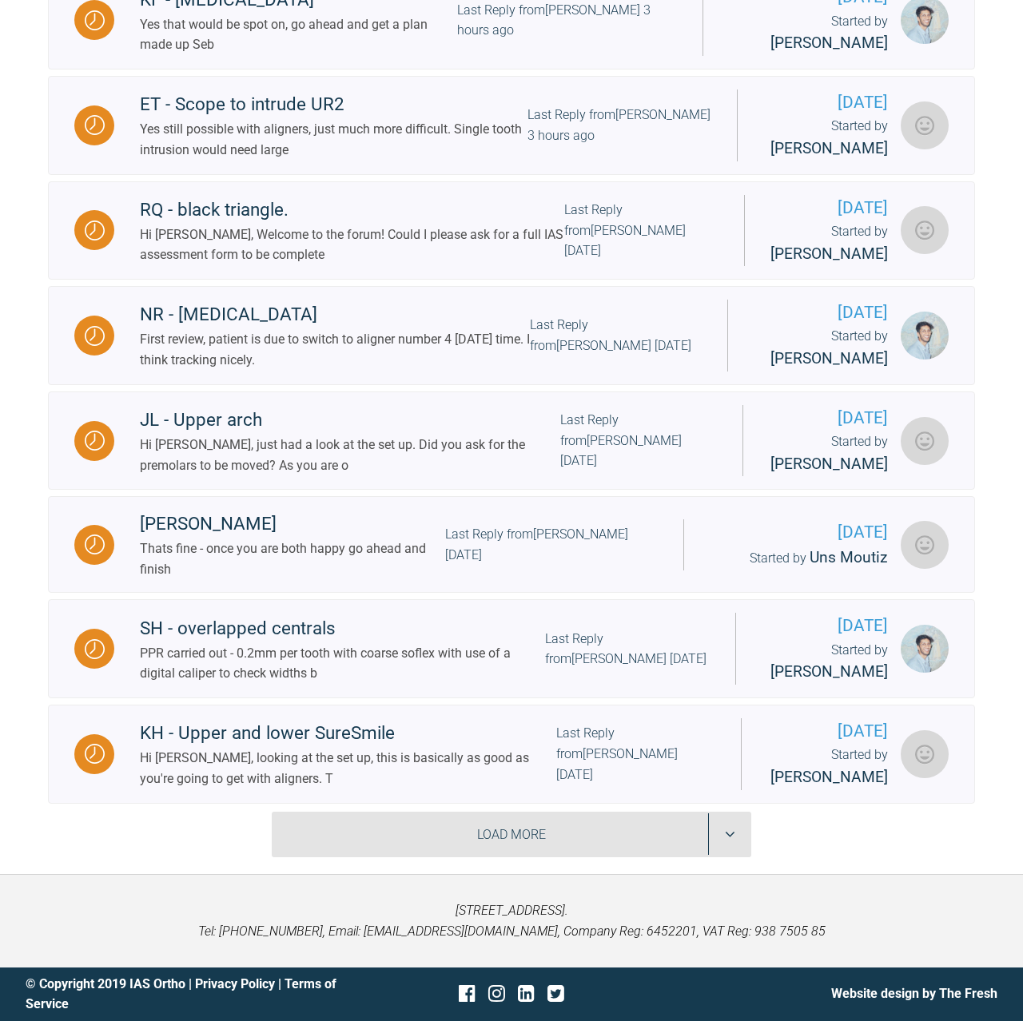
click at [681, 843] on div "Load More" at bounding box center [511, 835] width 479 height 46
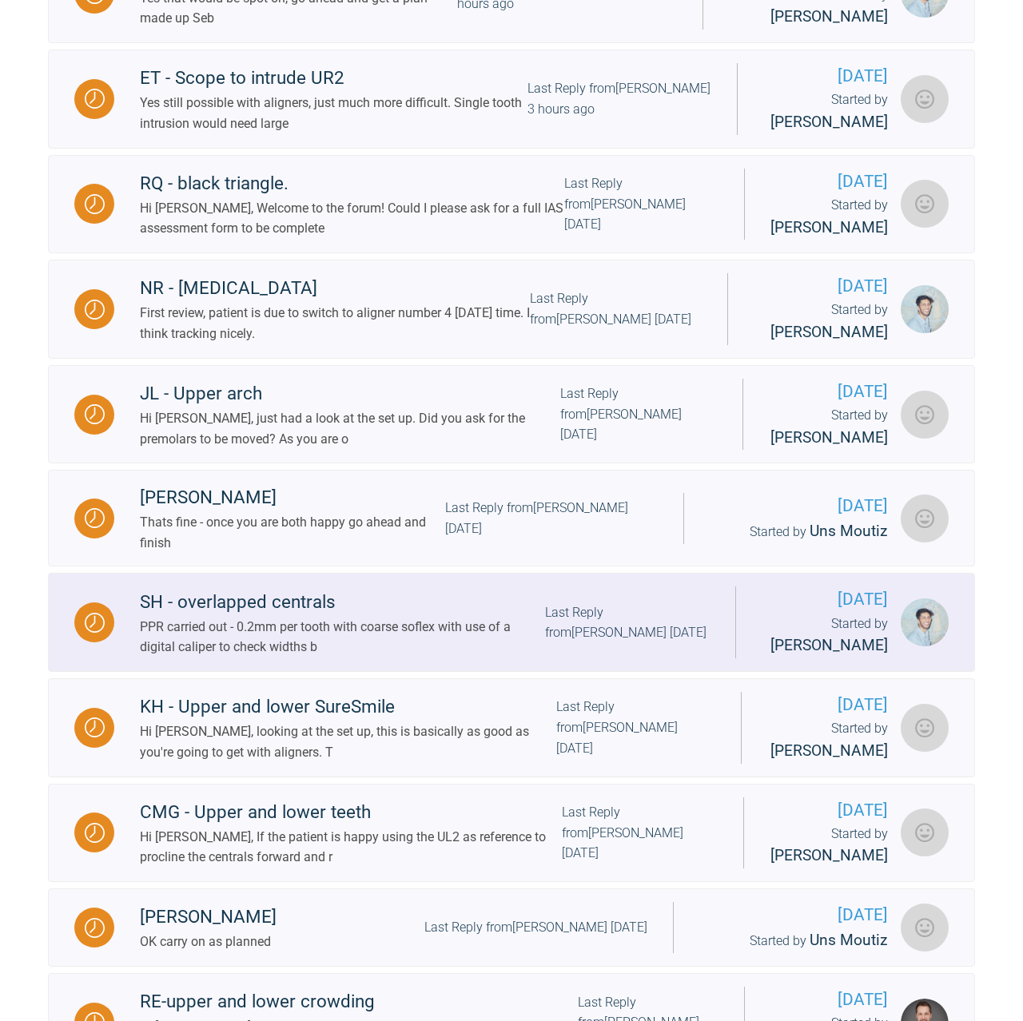
scroll to position [1341, 0]
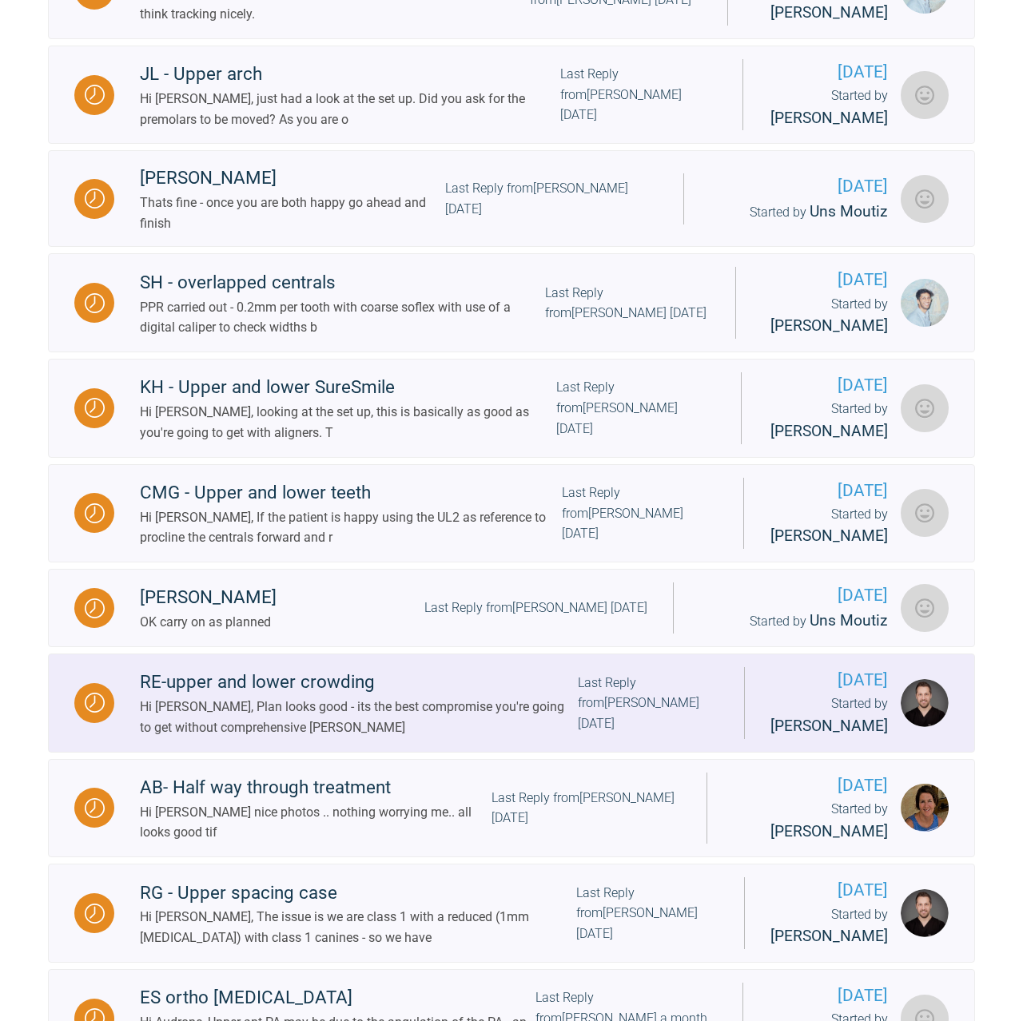
click at [342, 697] on div "RE-upper and lower crowding" at bounding box center [359, 682] width 438 height 29
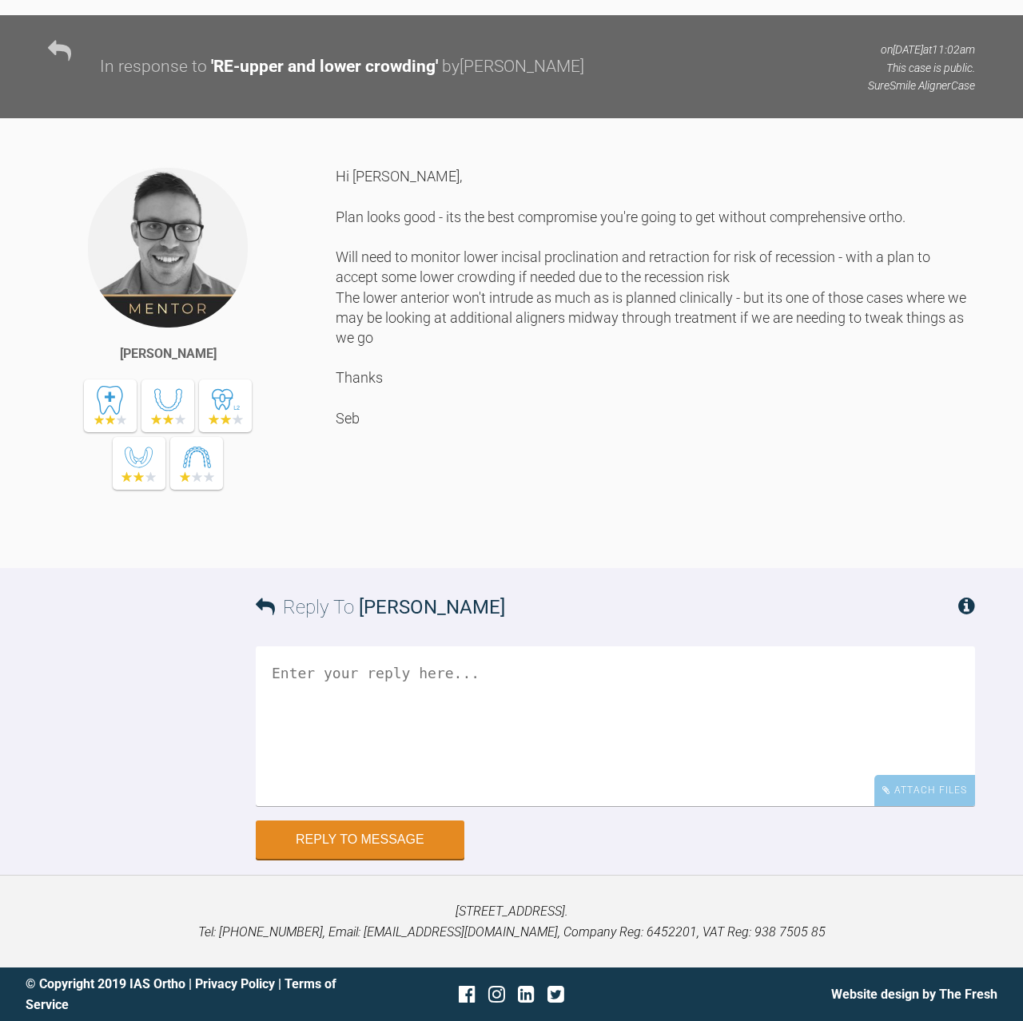
scroll to position [6043, 0]
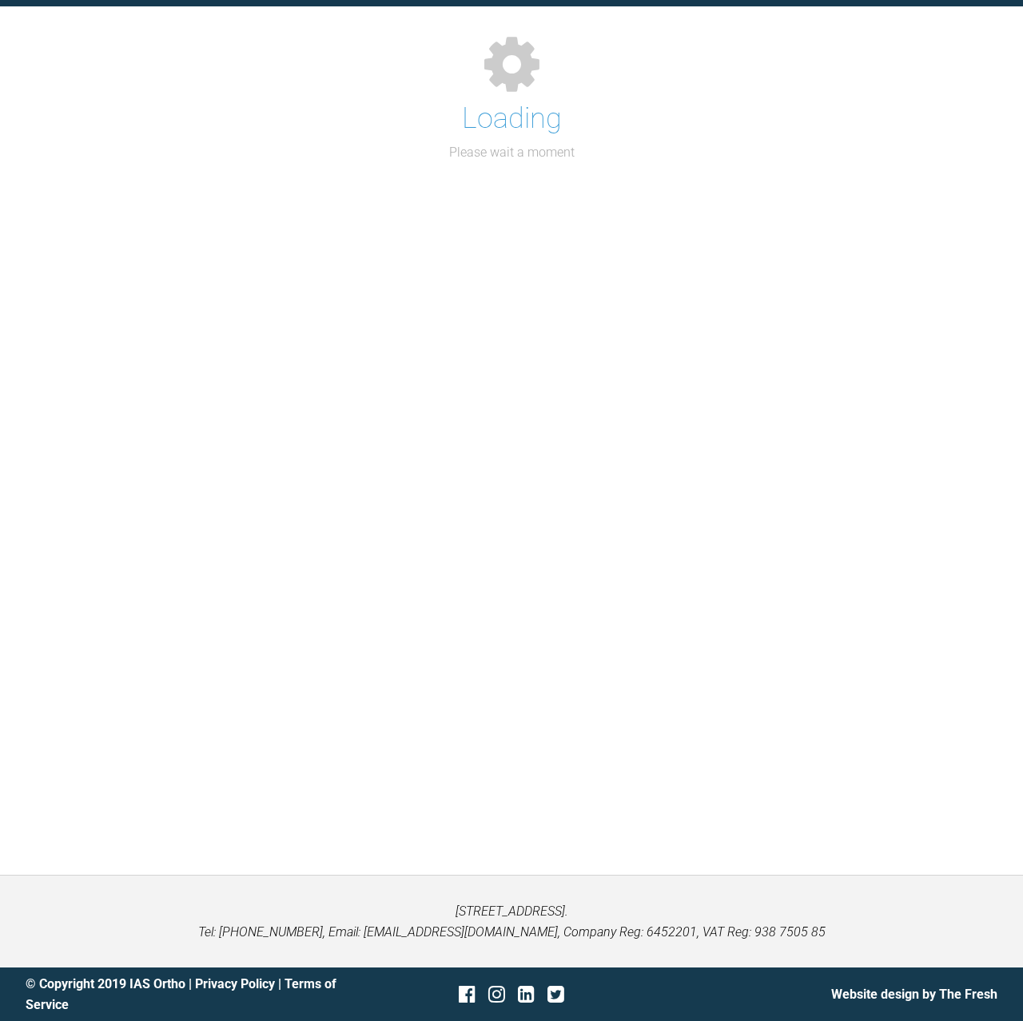
scroll to position [1022, 0]
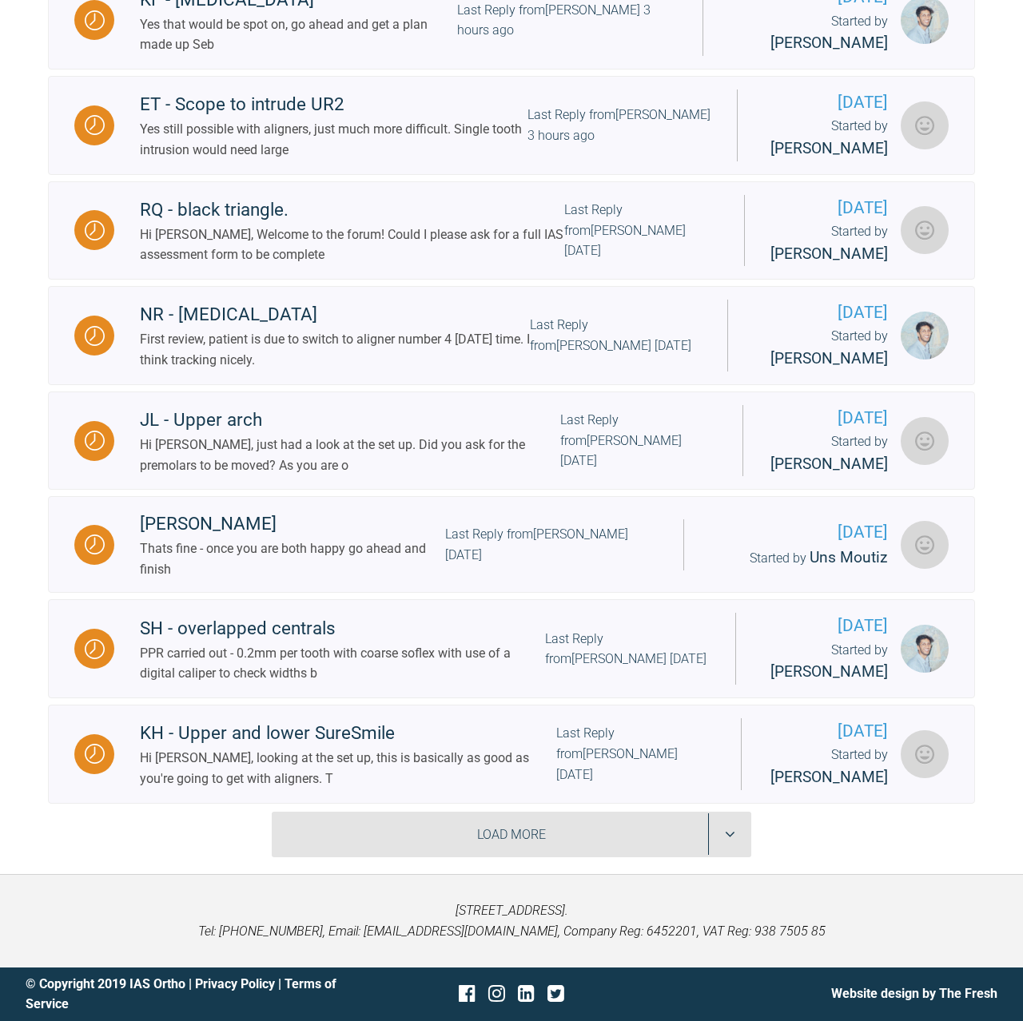
click at [395, 823] on div "Load More" at bounding box center [511, 835] width 479 height 46
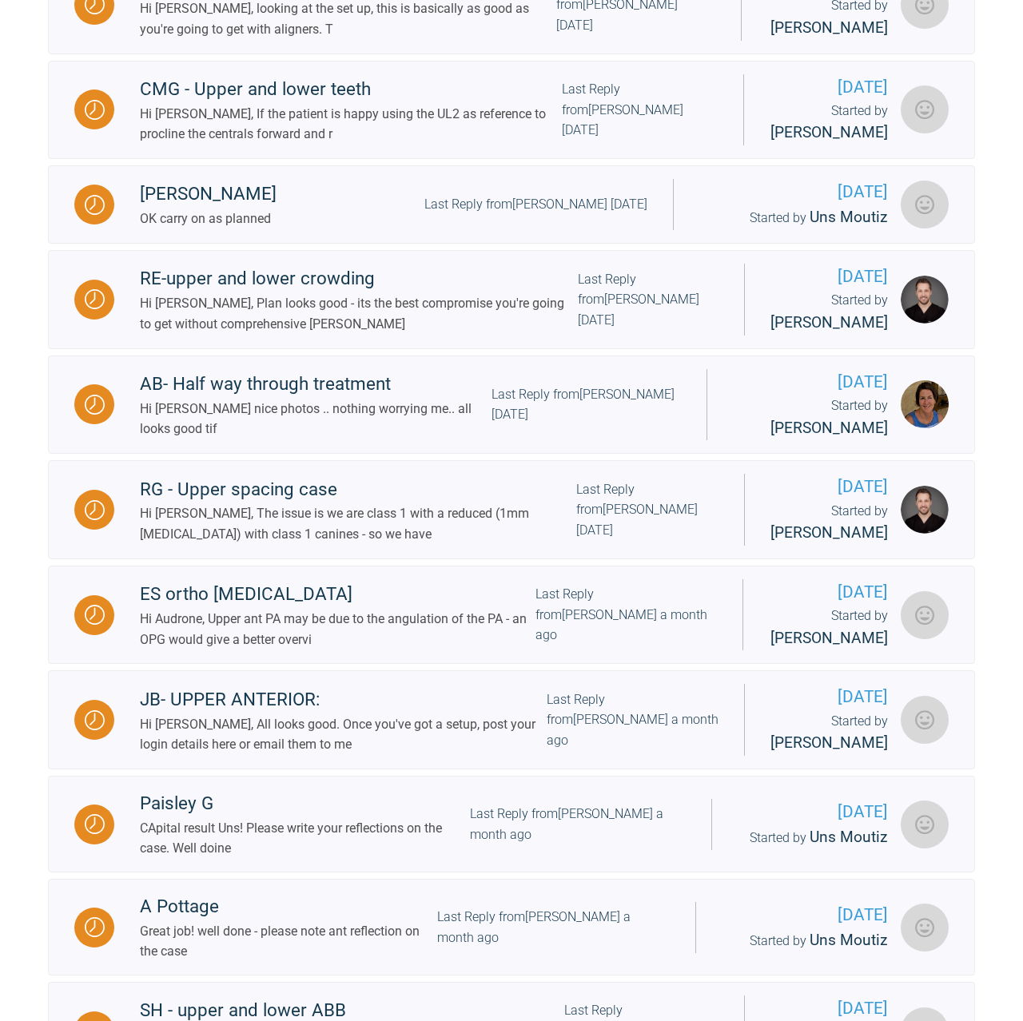
scroll to position [1723, 0]
